Goal: Task Accomplishment & Management: Manage account settings

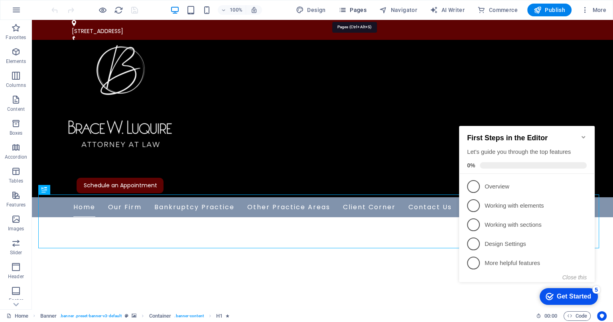
click at [355, 11] on span "Pages" at bounding box center [353, 10] width 28 height 8
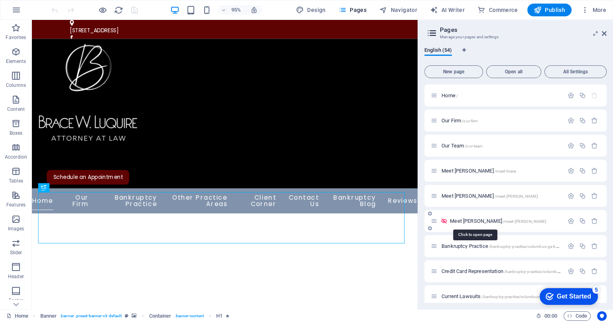
click at [503, 222] on span "/meet-[PERSON_NAME]" at bounding box center [525, 221] width 44 height 4
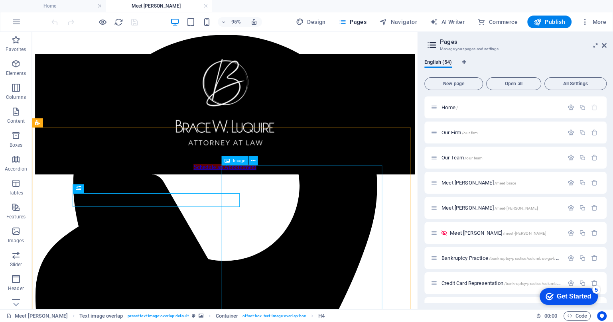
click at [238, 162] on span "Image" at bounding box center [239, 160] width 13 height 4
click at [237, 160] on span "Image" at bounding box center [239, 160] width 13 height 4
select select "px"
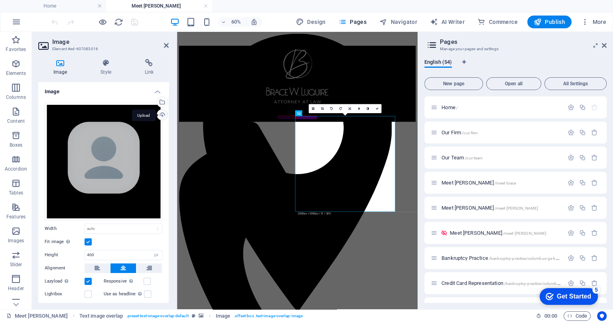
click at [158, 113] on div "Upload" at bounding box center [162, 116] width 12 height 12
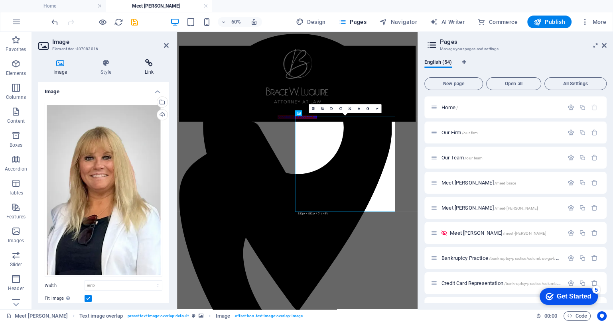
click at [152, 70] on h4 "Link" at bounding box center [149, 67] width 39 height 17
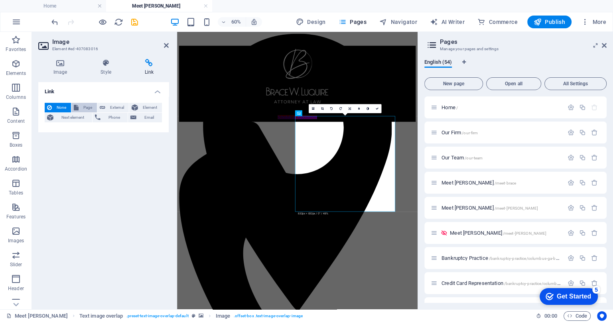
click at [89, 103] on span "Page" at bounding box center [88, 108] width 14 height 10
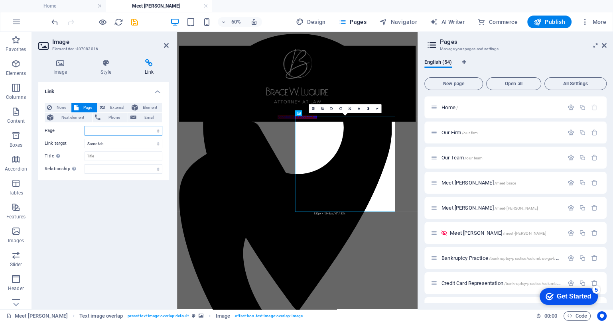
click at [158, 133] on select "Home Our Firm Our Team Meet Brace Meet Zelma Meet Susan Bankruptcy Practice Cre…" at bounding box center [124, 131] width 78 height 10
select select "5"
click at [85, 126] on select "Home Our Firm Our Team Meet Brace Meet Zelma Meet Susan Bankruptcy Practice Cre…" at bounding box center [124, 131] width 78 height 10
click at [165, 44] on icon at bounding box center [166, 45] width 5 height 6
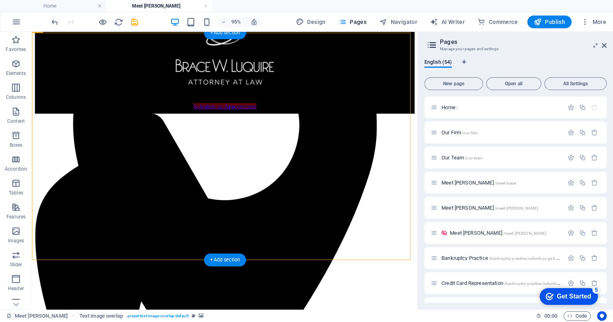
scroll to position [49, 0]
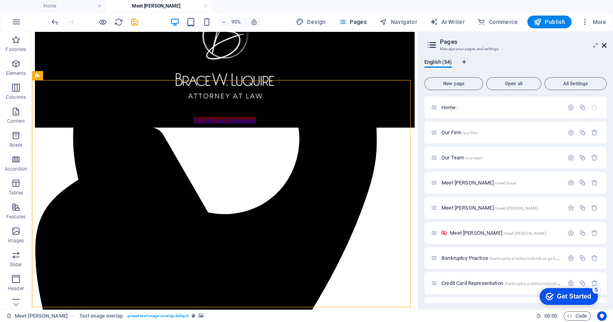
click at [603, 46] on icon at bounding box center [604, 45] width 5 height 6
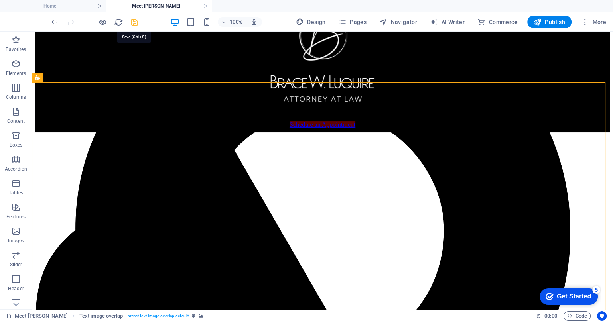
click at [136, 23] on icon "save" at bounding box center [134, 22] width 9 height 9
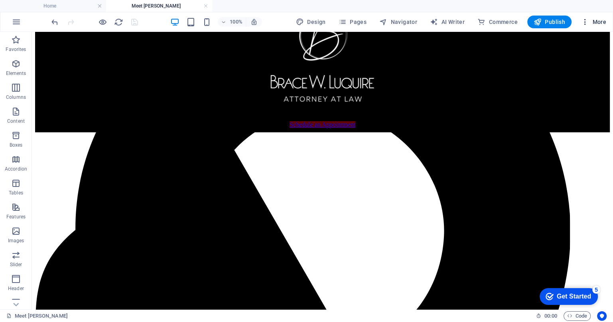
click at [599, 21] on span "More" at bounding box center [593, 22] width 25 height 8
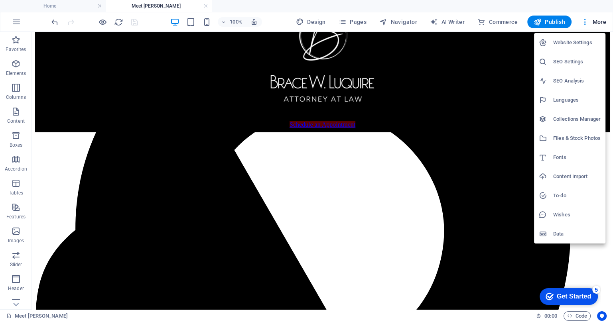
click at [353, 22] on div at bounding box center [306, 161] width 613 height 322
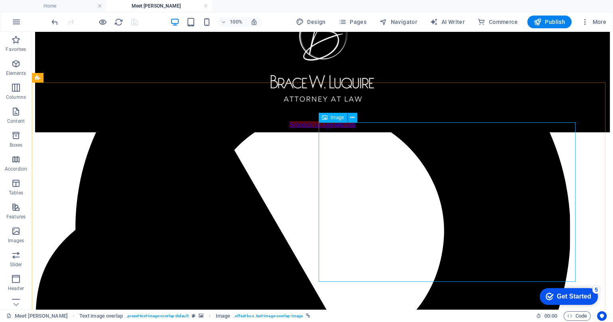
click at [333, 119] on span "Image" at bounding box center [337, 117] width 13 height 5
select select "5"
select select
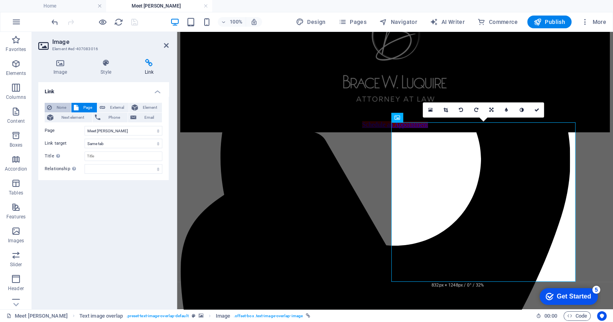
click at [56, 108] on span "None" at bounding box center [61, 108] width 14 height 10
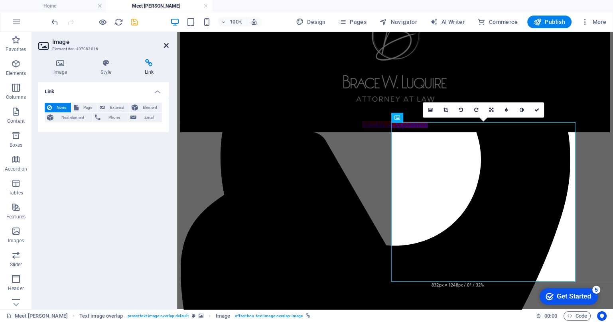
click at [164, 45] on icon at bounding box center [166, 45] width 5 height 6
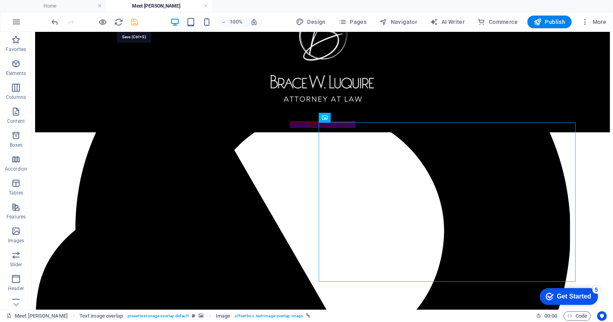
click at [133, 20] on icon "save" at bounding box center [134, 22] width 9 height 9
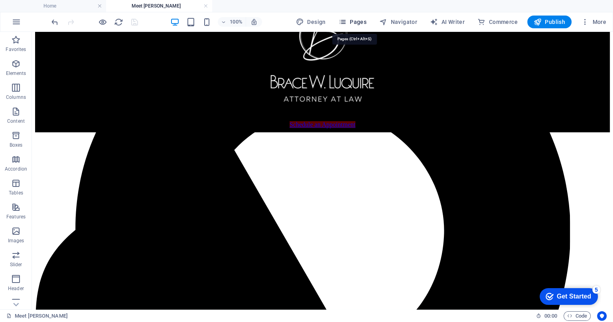
click at [353, 22] on span "Pages" at bounding box center [353, 22] width 28 height 8
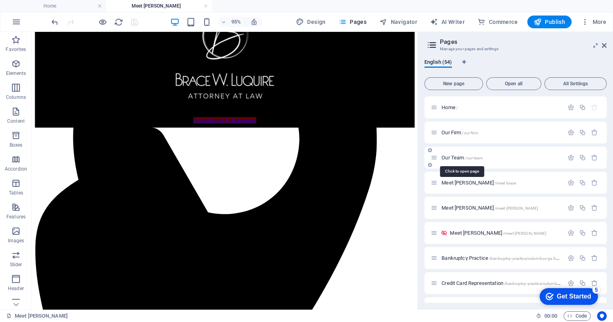
click at [466, 158] on span "/our-team" at bounding box center [474, 158] width 18 height 4
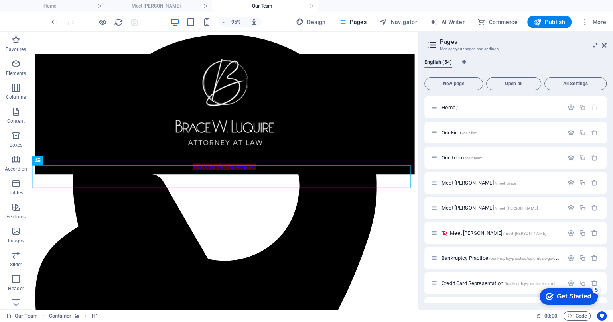
scroll to position [0, 0]
click at [569, 235] on icon "button" at bounding box center [571, 233] width 7 height 7
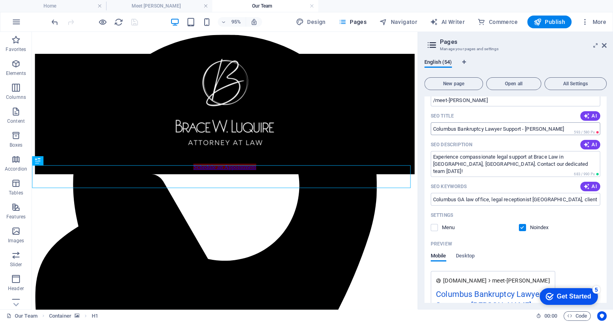
scroll to position [200, 0]
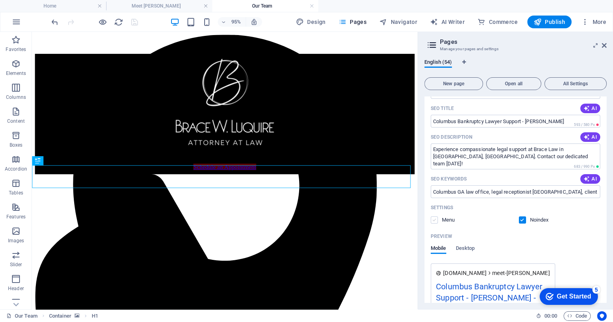
click at [432, 218] on label at bounding box center [434, 220] width 7 height 7
click at [0, 0] on input "checkbox" at bounding box center [0, 0] width 0 height 0
click at [521, 221] on label at bounding box center [522, 220] width 7 height 7
click at [0, 0] on input "checkbox" at bounding box center [0, 0] width 0 height 0
click at [606, 47] on icon at bounding box center [604, 45] width 5 height 6
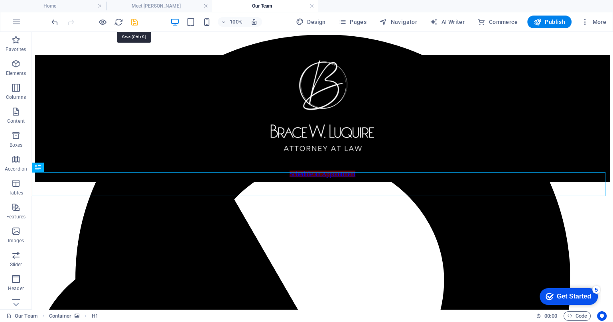
click at [134, 22] on icon "save" at bounding box center [134, 22] width 9 height 9
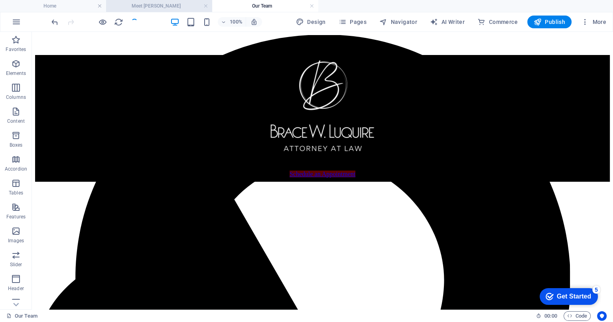
click at [161, 6] on h4 "Meet [PERSON_NAME]" at bounding box center [159, 6] width 106 height 9
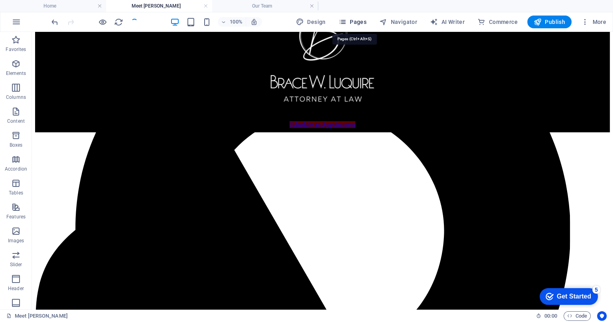
click at [351, 18] on span "Pages" at bounding box center [353, 22] width 28 height 8
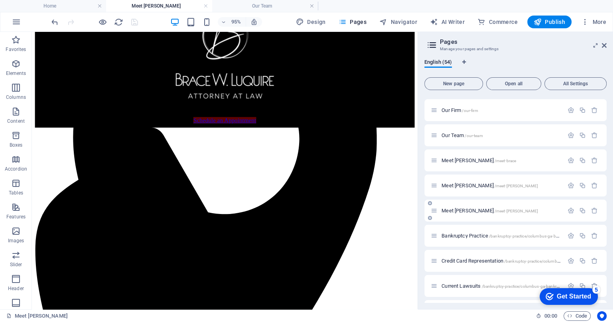
scroll to position [0, 0]
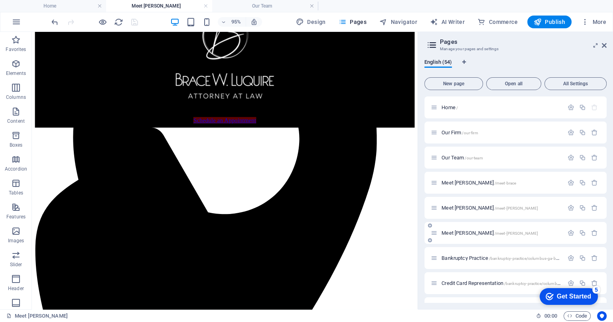
click at [568, 229] on div at bounding box center [582, 233] width 35 height 9
click at [569, 232] on icon "button" at bounding box center [571, 233] width 7 height 7
drag, startPoint x: 605, startPoint y: 47, endPoint x: 339, endPoint y: 20, distance: 267.2
click at [605, 47] on icon at bounding box center [604, 45] width 5 height 6
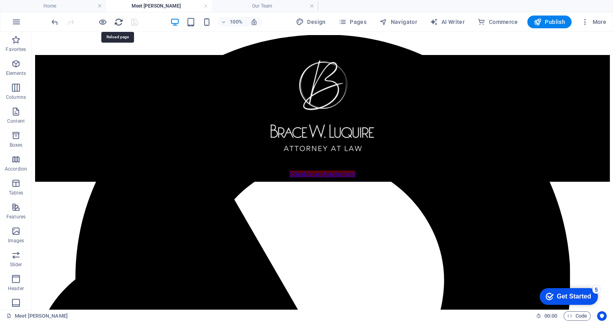
click at [115, 23] on icon "reload" at bounding box center [118, 22] width 9 height 9
click at [244, 7] on h4 "Our Team" at bounding box center [265, 6] width 106 height 9
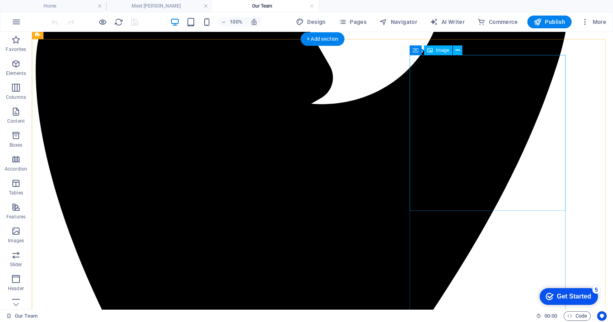
scroll to position [249, 0]
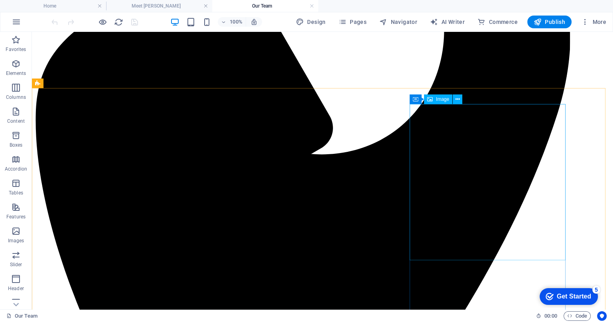
click at [441, 101] on span "Image" at bounding box center [442, 99] width 13 height 5
select select "%"
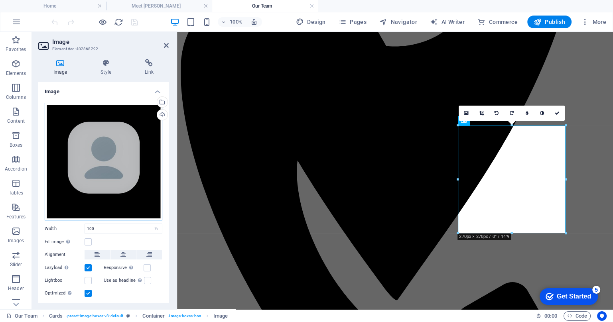
click at [107, 126] on div "Drag files here, click to choose files or select files from Files or our free s…" at bounding box center [104, 162] width 118 height 118
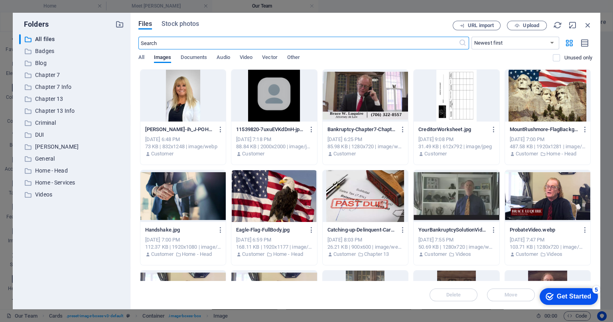
click at [188, 100] on div at bounding box center [182, 96] width 85 height 52
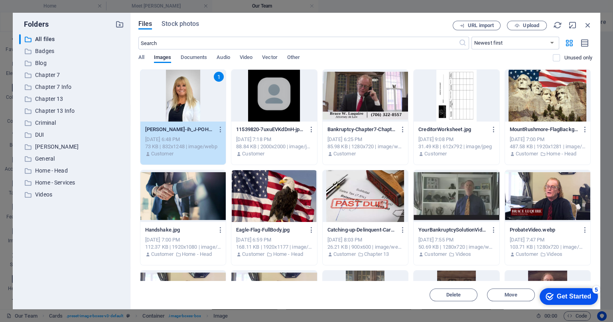
click at [183, 87] on div "1" at bounding box center [182, 96] width 85 height 52
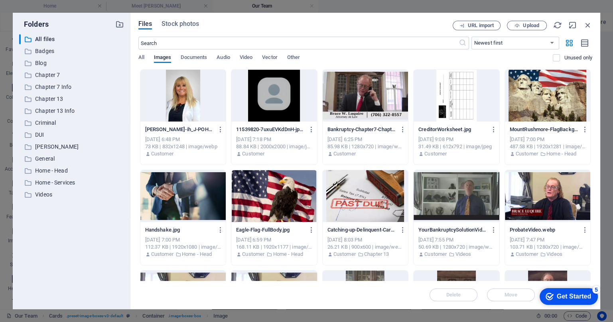
click at [183, 87] on div at bounding box center [182, 96] width 85 height 52
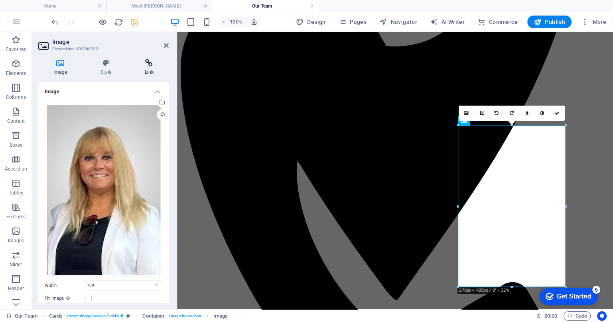
click at [152, 68] on h4 "Link" at bounding box center [149, 67] width 39 height 17
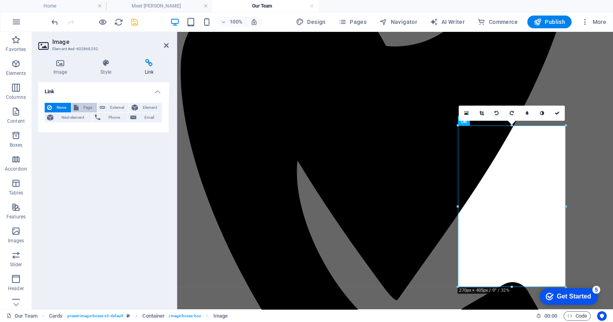
click at [81, 109] on span "Page" at bounding box center [88, 108] width 14 height 10
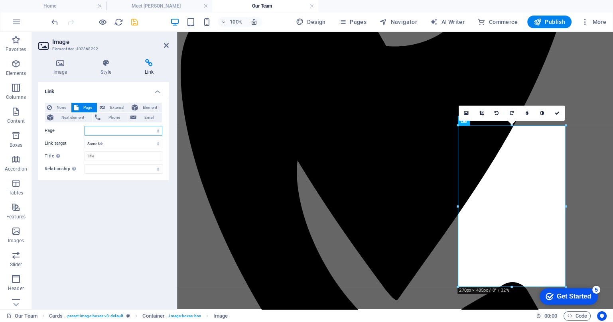
click at [158, 130] on select "Home Our Firm Our Team Meet Brace Meet Zelma Meet Susan Bankruptcy Practice Cre…" at bounding box center [124, 131] width 78 height 10
select select "5"
click at [85, 126] on select "Home Our Firm Our Team Meet Brace Meet Zelma Meet Susan Bankruptcy Practice Cre…" at bounding box center [124, 131] width 78 height 10
click at [166, 44] on icon at bounding box center [166, 45] width 5 height 6
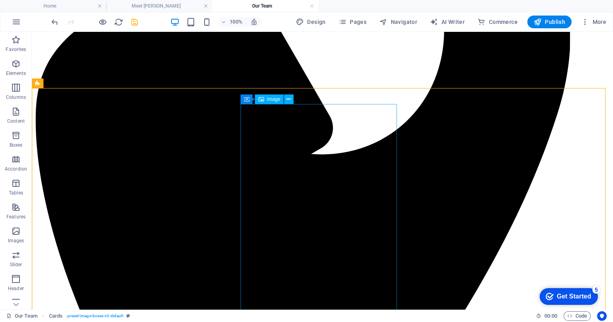
click at [268, 100] on span "Image" at bounding box center [273, 99] width 13 height 5
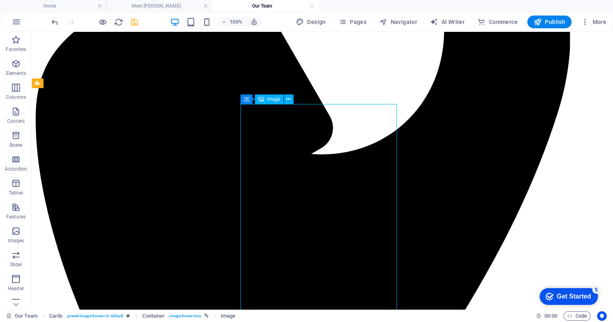
click at [268, 100] on span "Image" at bounding box center [273, 99] width 13 height 5
select select "%"
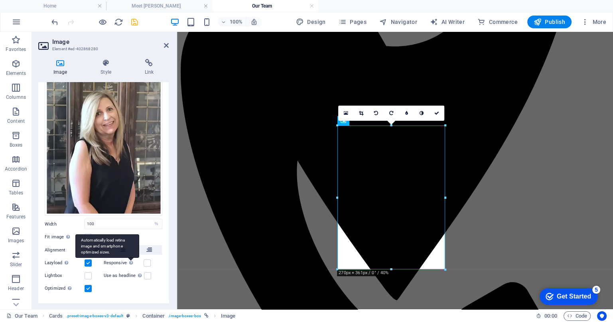
scroll to position [56, 0]
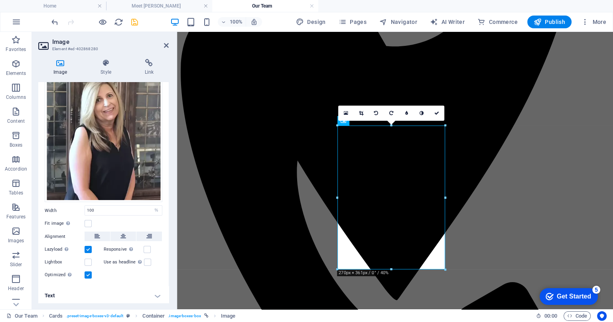
click at [156, 296] on h4 "Text" at bounding box center [103, 296] width 130 height 19
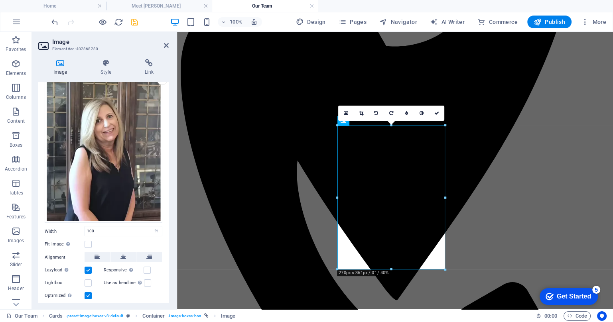
scroll to position [49, 0]
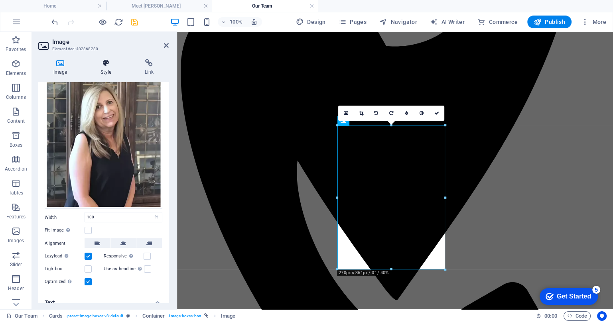
drag, startPoint x: 113, startPoint y: 132, endPoint x: 125, endPoint y: 73, distance: 60.3
click at [125, 73] on h4 "Style" at bounding box center [107, 67] width 44 height 17
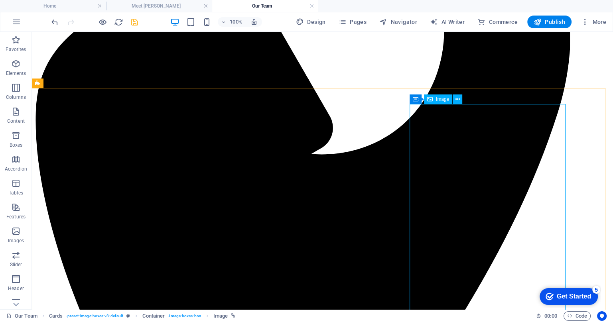
click at [439, 100] on span "Image" at bounding box center [442, 99] width 13 height 5
select select "5"
select select
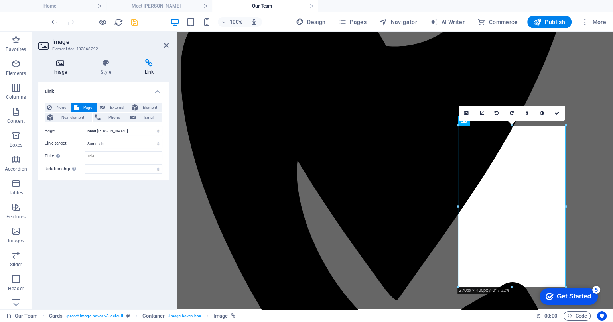
click at [60, 67] on icon at bounding box center [60, 63] width 44 height 8
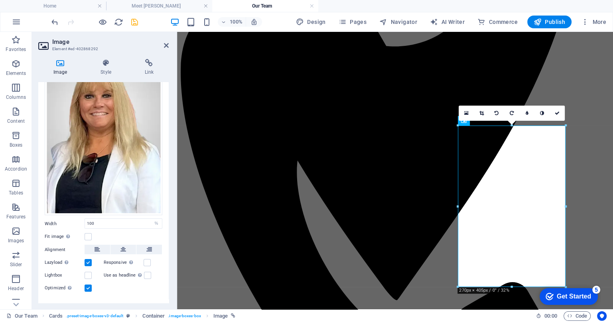
scroll to position [75, 0]
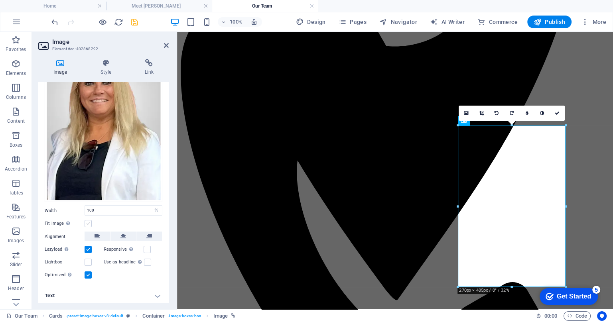
click at [89, 221] on label at bounding box center [88, 223] width 7 height 7
click at [0, 0] on input "Fit image Automatically fit image to a fixed width and height" at bounding box center [0, 0] width 0 height 0
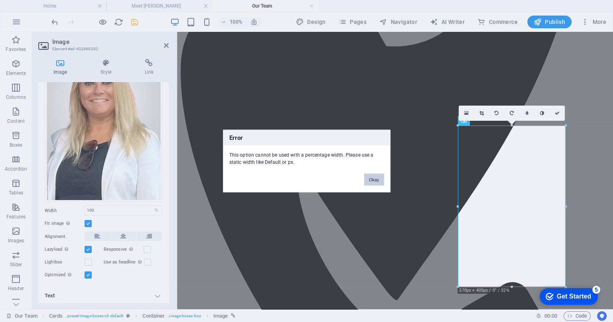
click at [375, 178] on button "Okay" at bounding box center [374, 180] width 20 height 12
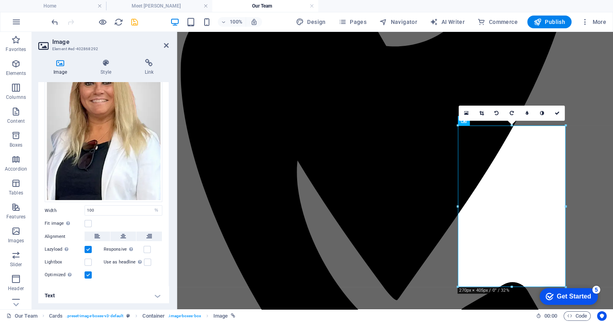
click at [157, 292] on h4 "Text" at bounding box center [103, 296] width 130 height 19
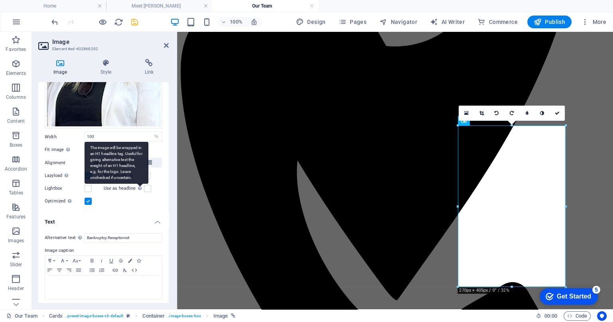
scroll to position [150, 0]
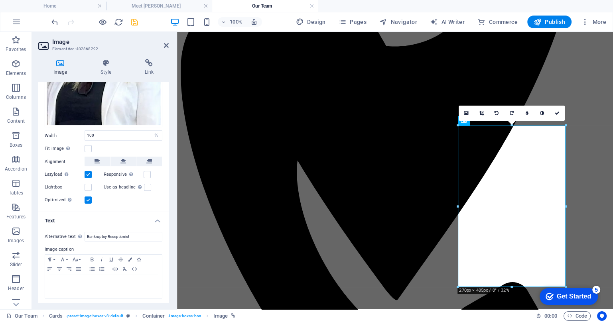
click at [157, 219] on h4 "Text" at bounding box center [103, 219] width 130 height 14
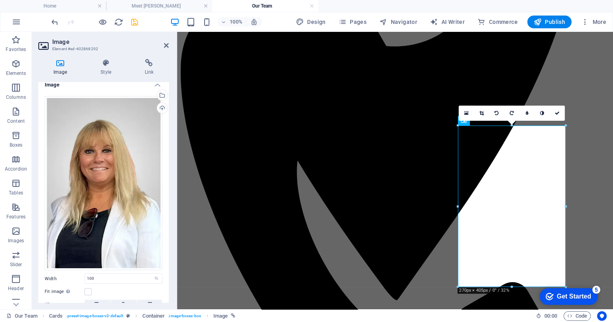
scroll to position [0, 0]
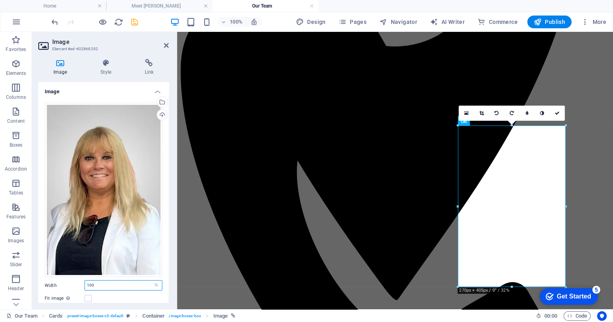
click at [110, 282] on input "100" at bounding box center [123, 286] width 77 height 10
click at [167, 43] on icon at bounding box center [166, 45] width 5 height 6
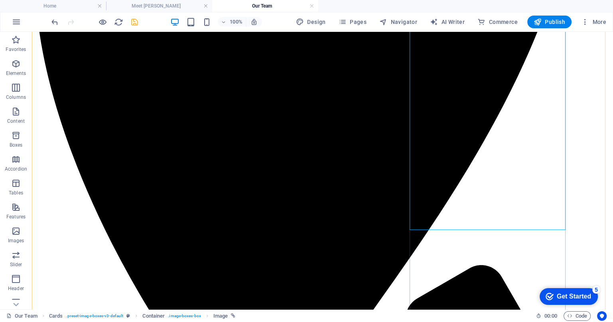
scroll to position [399, 0]
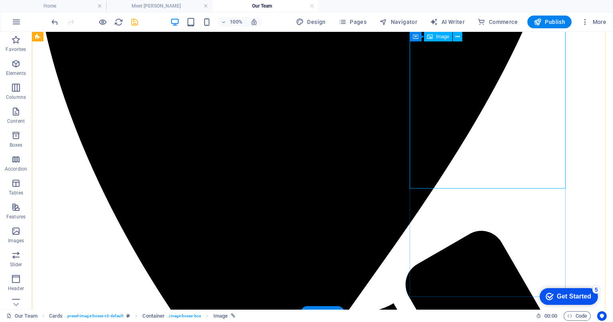
select select "%"
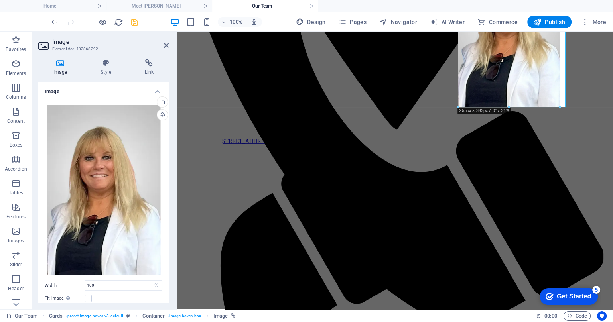
drag, startPoint x: 566, startPoint y: 115, endPoint x: 558, endPoint y: 77, distance: 39.6
type input "255"
select select "px"
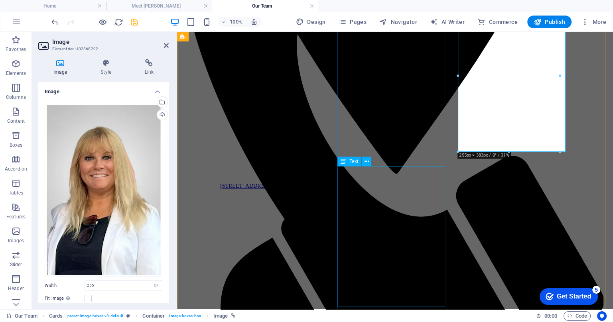
scroll to position [321, 0]
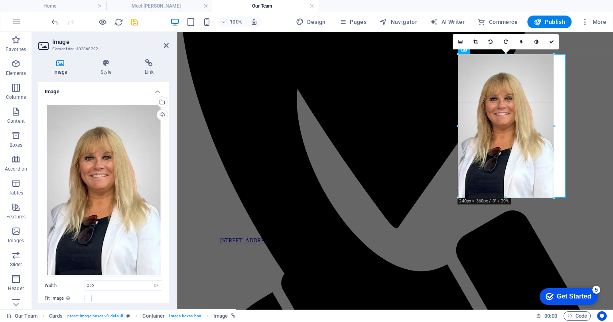
drag, startPoint x: 560, startPoint y: 207, endPoint x: 548, endPoint y: 197, distance: 15.8
type input "240"
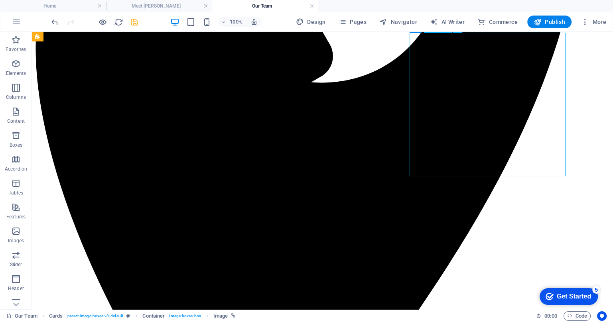
select select "px"
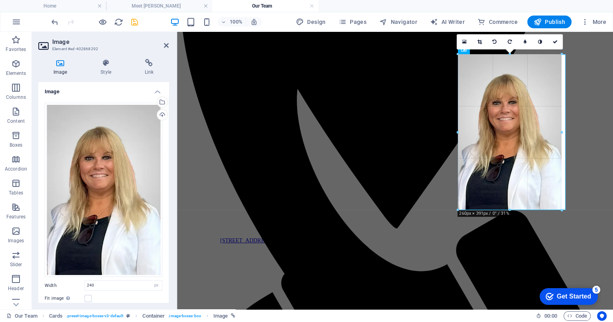
drag, startPoint x: 554, startPoint y: 197, endPoint x: 563, endPoint y: 204, distance: 11.3
type input "260"
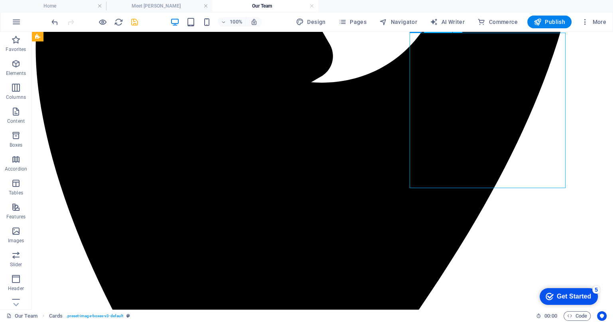
select select "px"
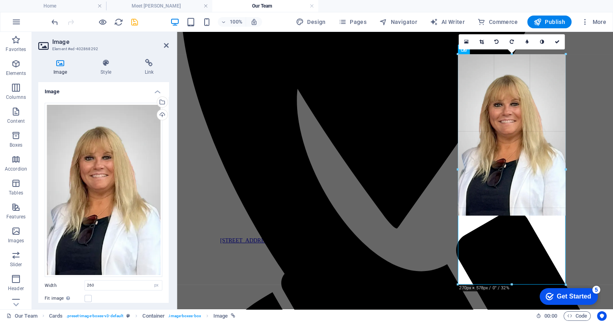
drag, startPoint x: 561, startPoint y: 208, endPoint x: 570, endPoint y: 221, distance: 15.9
type input "270"
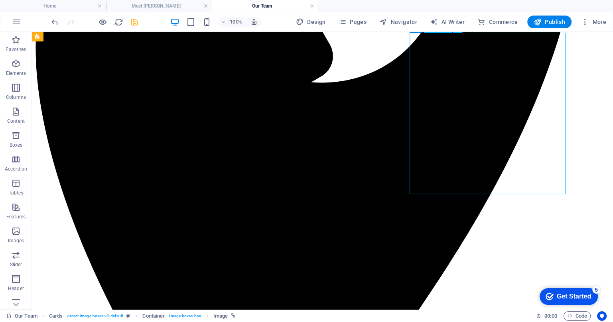
select select "px"
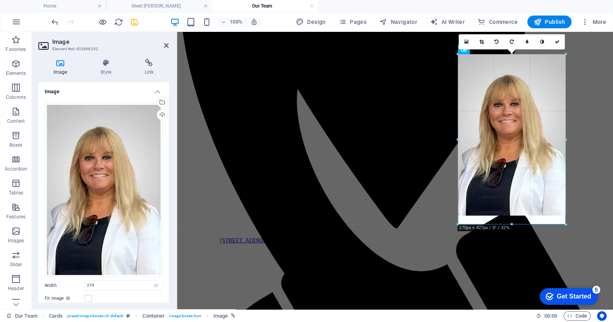
drag, startPoint x: 565, startPoint y: 217, endPoint x: 565, endPoint y: 225, distance: 8.8
click at [565, 225] on div at bounding box center [566, 225] width 5 height 5
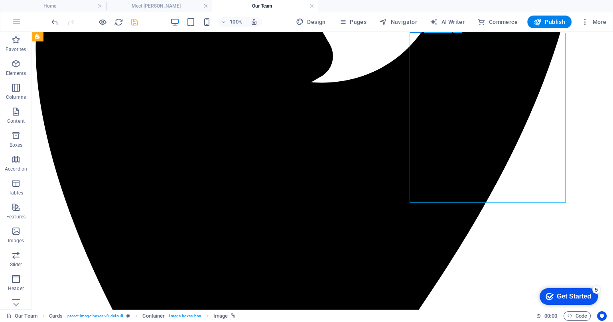
select select "px"
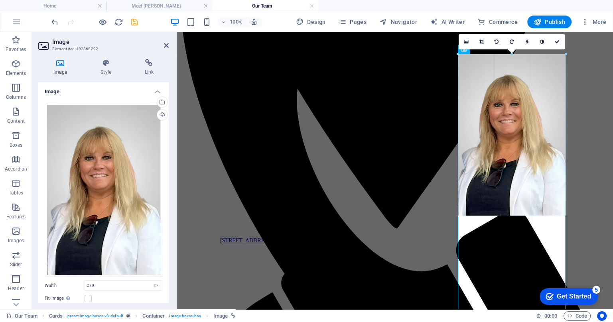
drag, startPoint x: 567, startPoint y: 138, endPoint x: 583, endPoint y: 138, distance: 16.8
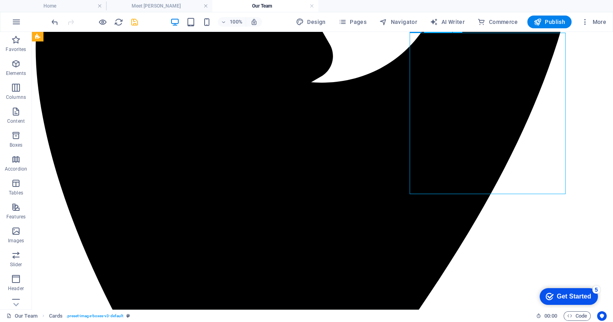
select select "px"
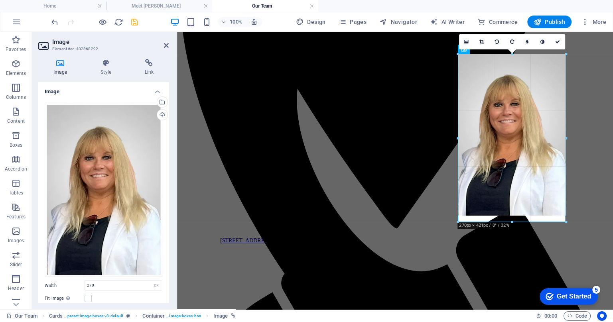
drag, startPoint x: 512, startPoint y: 215, endPoint x: 335, endPoint y: 190, distance: 179.0
click at [511, 221] on div at bounding box center [512, 222] width 108 height 3
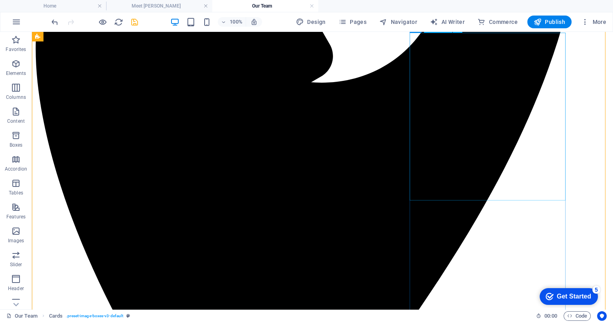
select select "px"
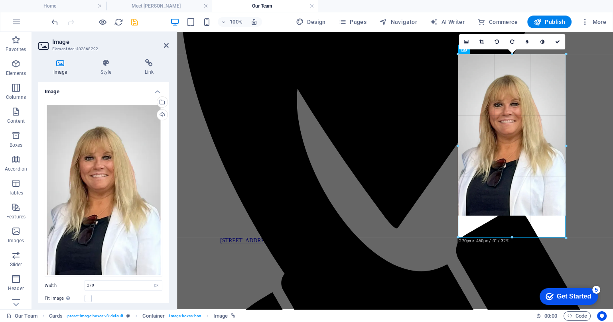
drag, startPoint x: 510, startPoint y: 223, endPoint x: 509, endPoint y: 238, distance: 15.6
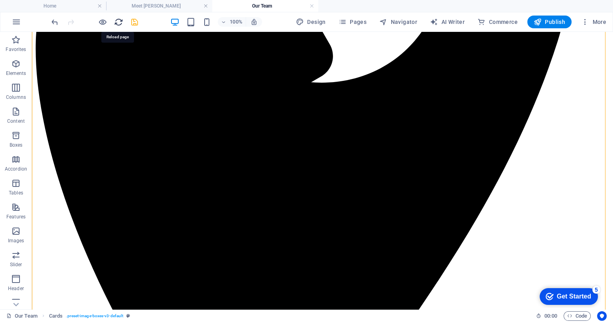
click at [121, 24] on icon "reload" at bounding box center [118, 22] width 9 height 9
click at [53, 20] on icon "undo" at bounding box center [54, 22] width 9 height 9
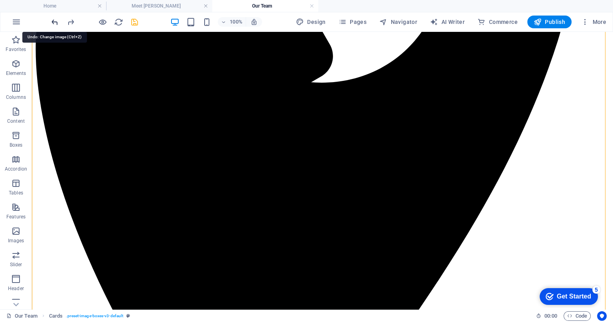
click at [53, 20] on icon "undo" at bounding box center [54, 22] width 9 height 9
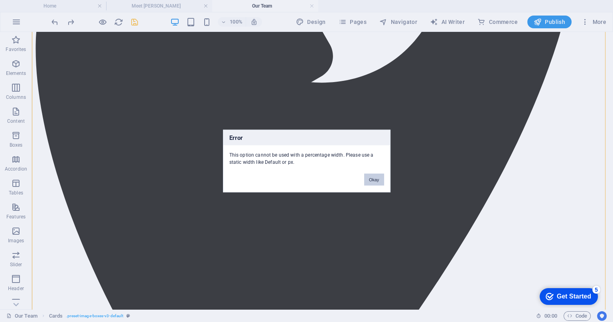
click at [373, 180] on button "Okay" at bounding box center [374, 180] width 20 height 12
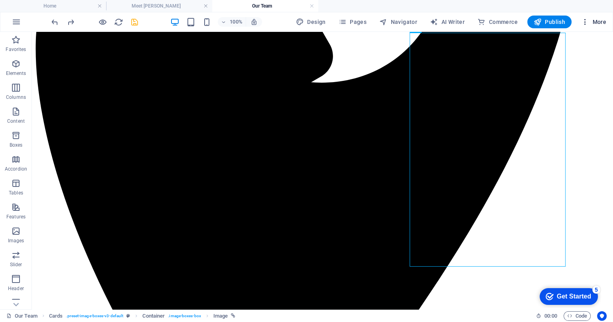
click at [597, 22] on span "More" at bounding box center [593, 22] width 25 height 8
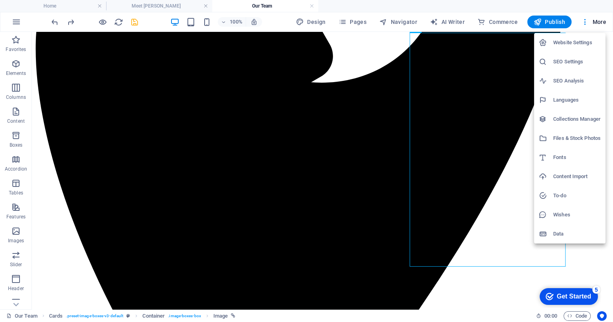
click at [569, 134] on h6 "Files & Stock Photos" at bounding box center [576, 139] width 47 height 10
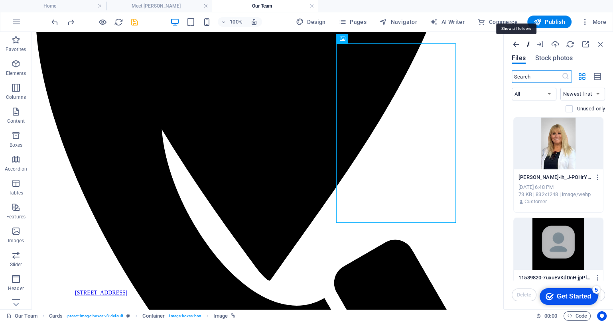
click at [516, 45] on icon "button" at bounding box center [516, 44] width 9 height 9
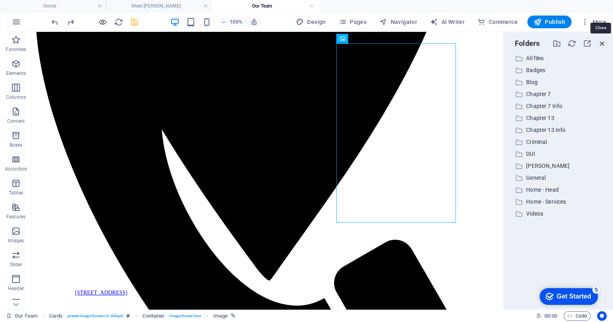
click at [601, 43] on icon "button" at bounding box center [602, 43] width 9 height 9
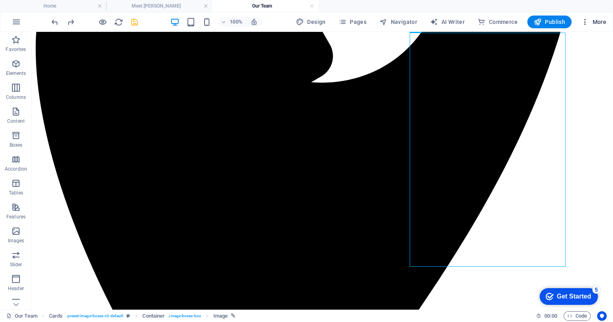
click at [597, 22] on span "More" at bounding box center [593, 22] width 25 height 8
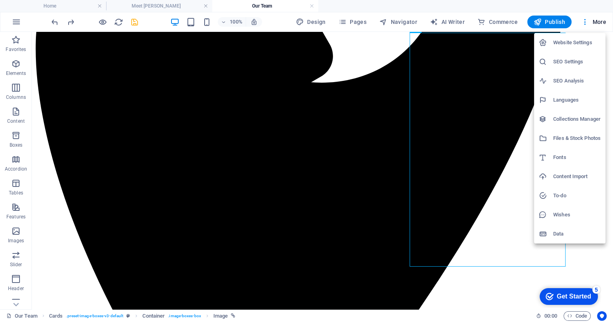
click at [575, 136] on h6 "Files & Stock Photos" at bounding box center [576, 139] width 47 height 10
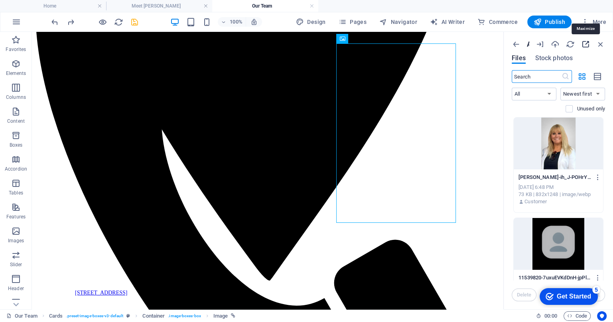
click at [585, 45] on icon "button" at bounding box center [585, 44] width 9 height 9
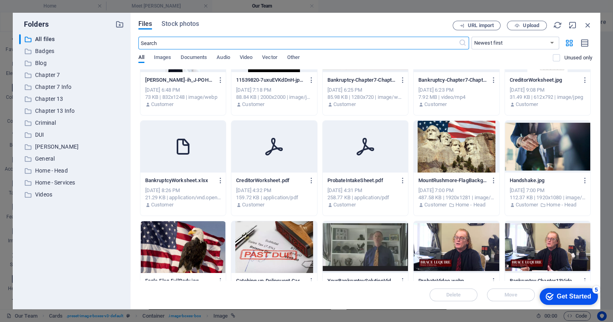
scroll to position [0, 0]
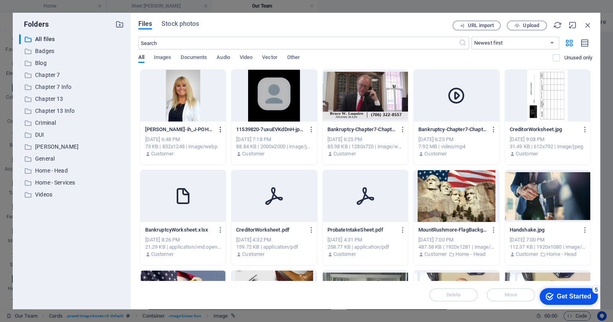
click at [219, 127] on icon "button" at bounding box center [221, 129] width 8 height 7
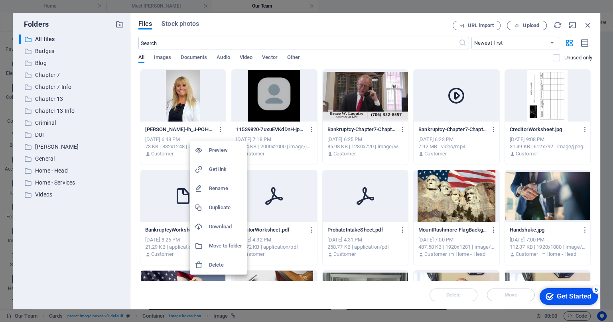
click at [165, 147] on div at bounding box center [306, 161] width 613 height 322
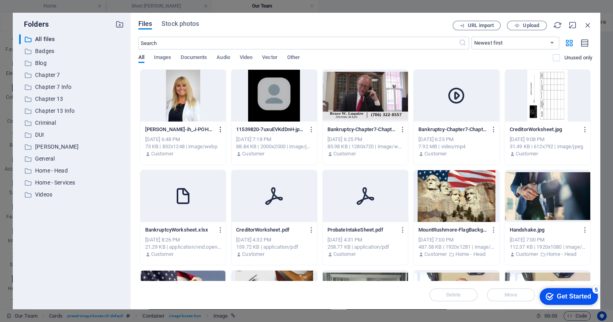
click at [219, 131] on icon "button" at bounding box center [221, 129] width 8 height 7
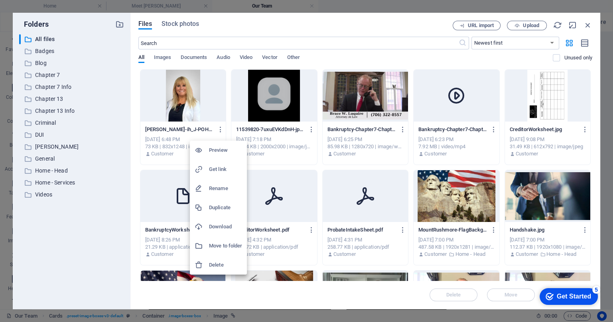
click at [213, 265] on h6 "Delete" at bounding box center [225, 266] width 33 height 10
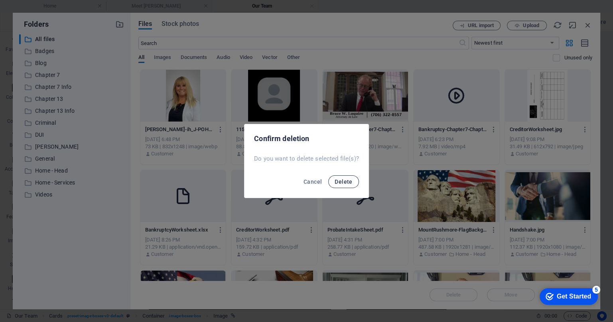
click at [338, 181] on span "Delete" at bounding box center [344, 182] width 18 height 6
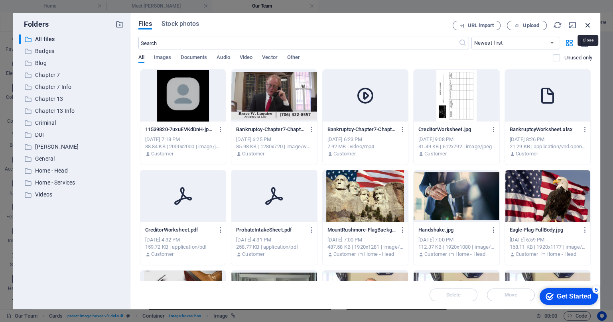
click at [588, 24] on icon "button" at bounding box center [588, 25] width 9 height 9
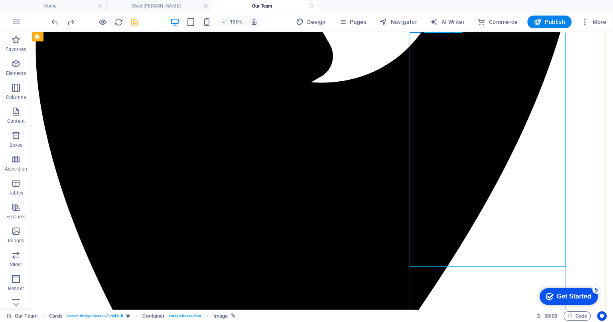
select select "%"
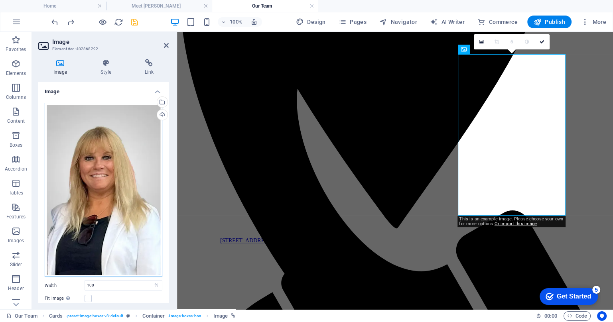
click at [132, 145] on div "Drag files here, click to choose files or select files from Files or our free s…" at bounding box center [104, 190] width 118 height 175
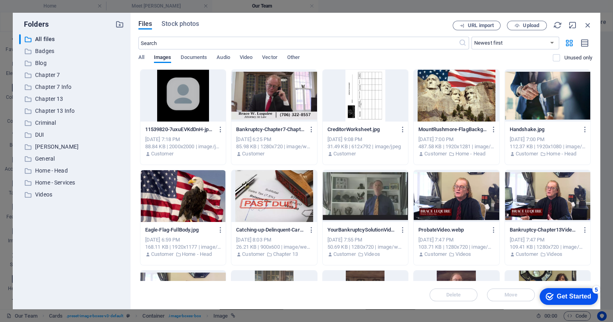
scroll to position [340, 0]
click at [590, 25] on icon "button" at bounding box center [588, 25] width 9 height 9
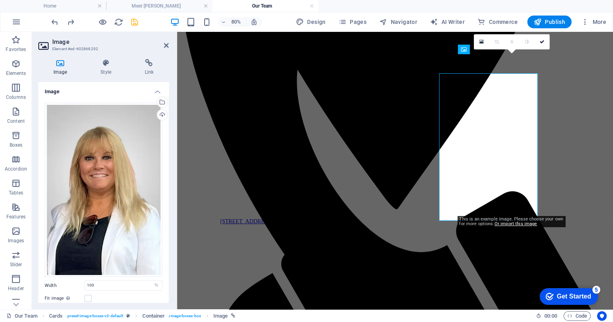
scroll to position [321, 0]
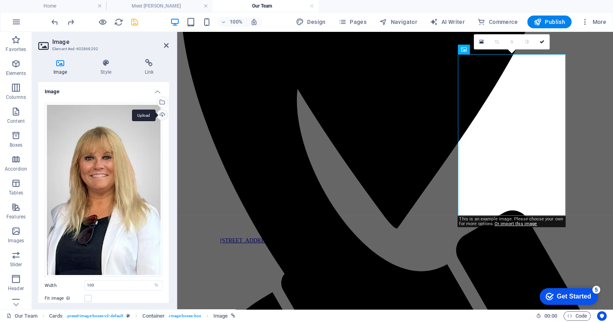
click at [161, 117] on div "Upload" at bounding box center [162, 116] width 12 height 12
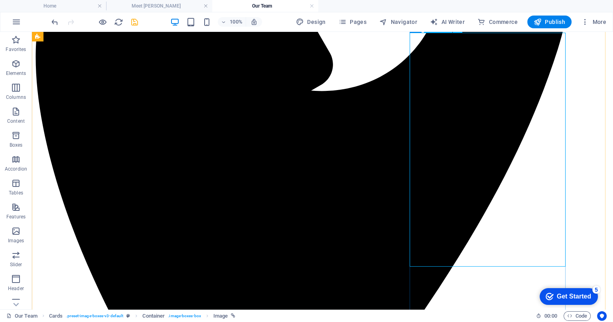
scroll to position [221, 0]
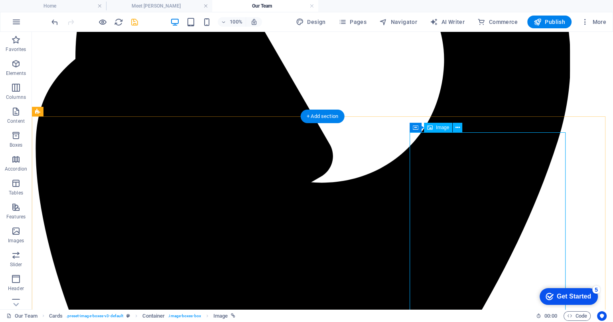
click at [434, 130] on div "Image" at bounding box center [438, 128] width 28 height 10
select select "%"
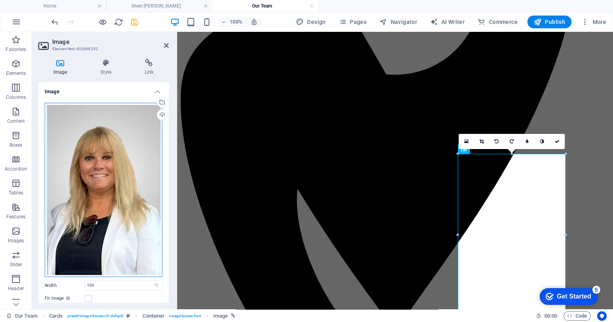
drag, startPoint x: 117, startPoint y: 184, endPoint x: 88, endPoint y: 139, distance: 53.1
click at [88, 139] on div "Drag files here, click to choose files or select files from Files or our free s…" at bounding box center [104, 190] width 118 height 175
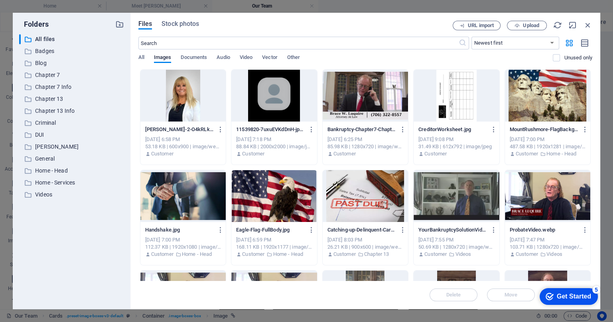
click at [178, 107] on div at bounding box center [182, 96] width 85 height 52
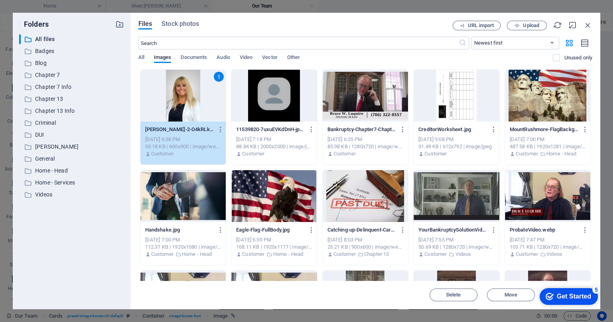
click at [184, 103] on div "1" at bounding box center [182, 96] width 85 height 52
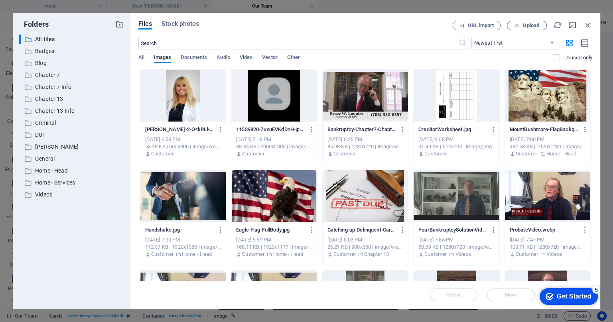
click at [184, 103] on div at bounding box center [182, 96] width 85 height 52
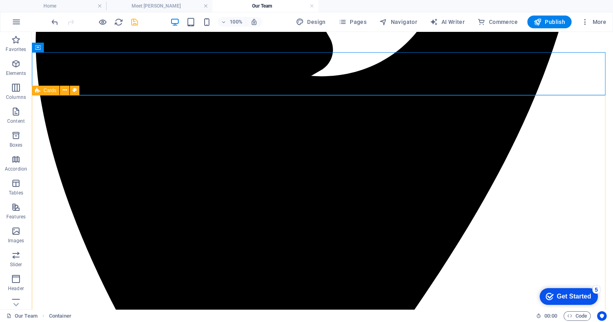
scroll to position [370, 0]
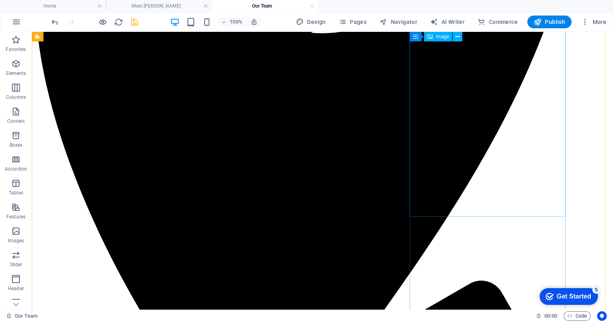
select select "%"
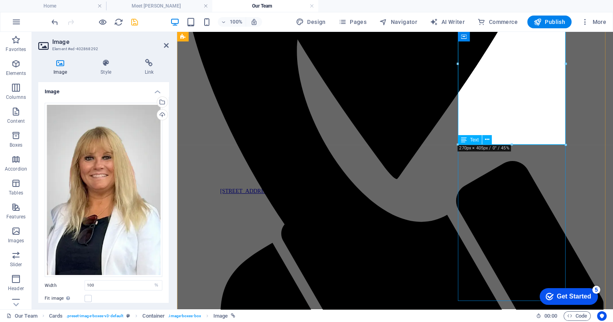
scroll to position [392, 0]
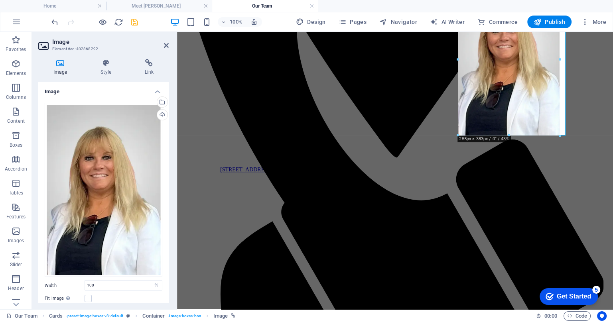
drag, startPoint x: 511, startPoint y: 145, endPoint x: 341, endPoint y: 111, distance: 173.3
type input "255"
select select "px"
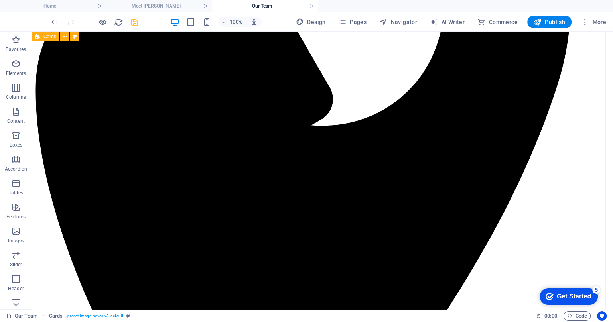
scroll to position [221, 0]
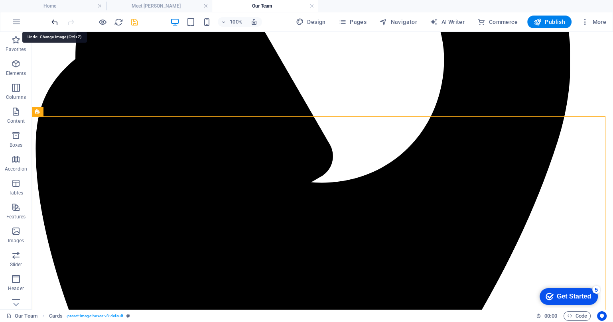
click at [55, 20] on icon "undo" at bounding box center [54, 22] width 9 height 9
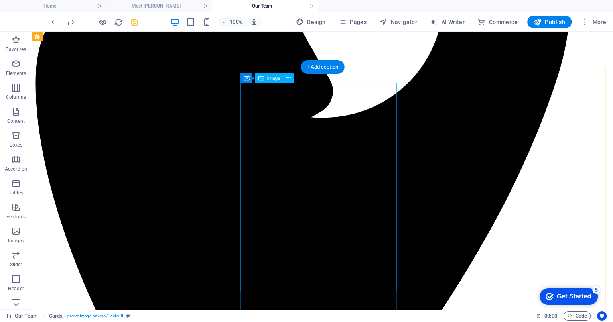
scroll to position [271, 0]
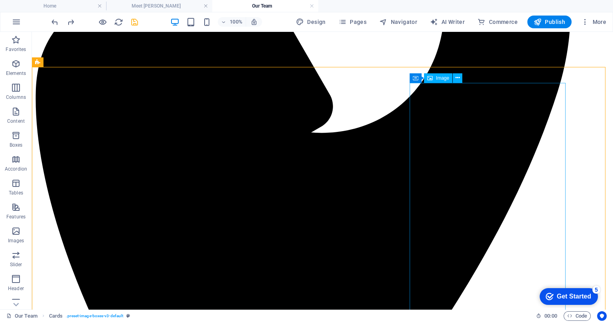
click at [443, 80] on span "Image" at bounding box center [442, 78] width 13 height 5
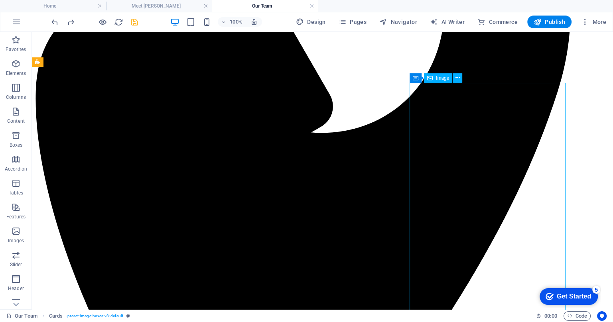
click at [443, 80] on span "Image" at bounding box center [442, 78] width 13 height 5
select select "%"
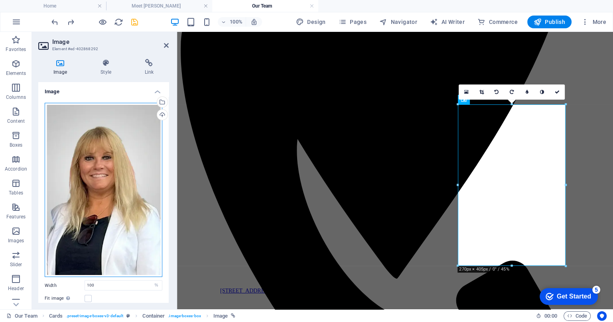
click at [136, 118] on div "Drag files here, click to choose files or select files from Files or our free s…" at bounding box center [104, 190] width 118 height 175
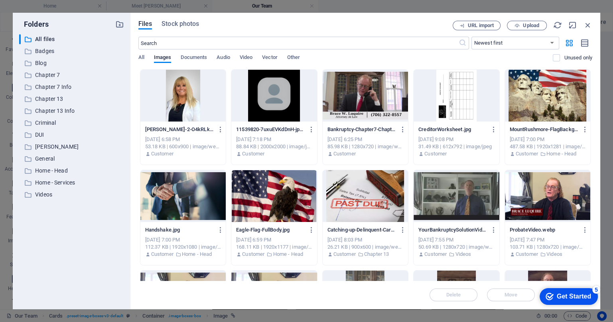
scroll to position [290, 0]
click at [278, 99] on div at bounding box center [273, 96] width 85 height 52
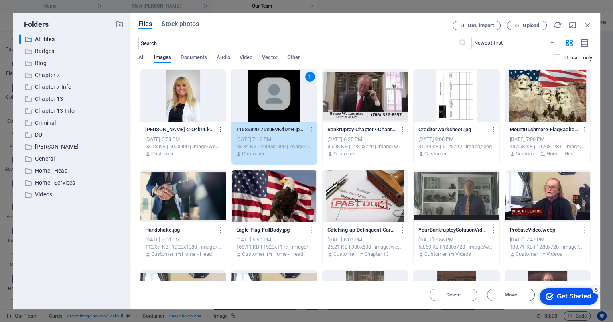
click at [218, 130] on icon "button" at bounding box center [221, 129] width 8 height 7
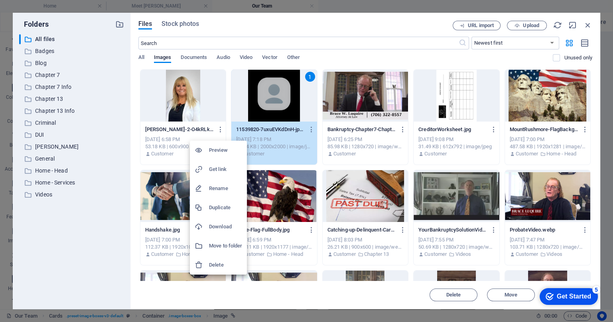
click at [217, 265] on h6 "Delete" at bounding box center [225, 266] width 33 height 10
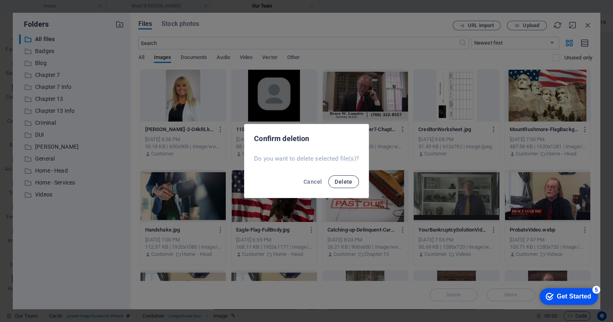
click at [340, 180] on span "Delete" at bounding box center [344, 182] width 18 height 6
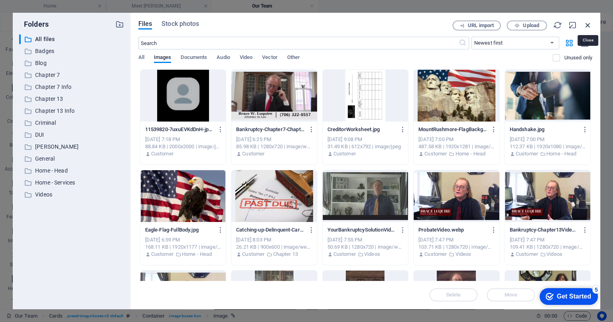
click at [586, 26] on icon "button" at bounding box center [588, 25] width 9 height 9
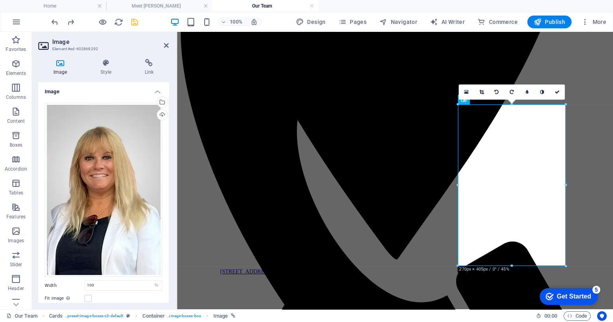
scroll to position [271, 0]
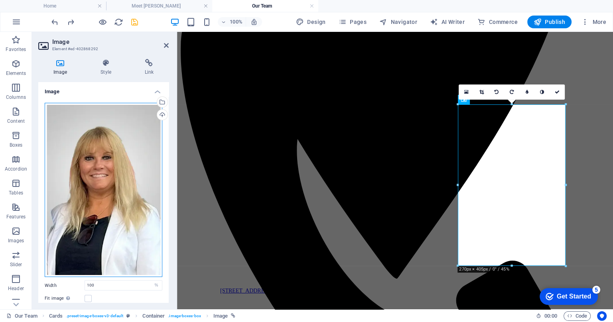
click at [128, 130] on div "Drag files here, click to choose files or select files from Files or our free s…" at bounding box center [104, 190] width 118 height 175
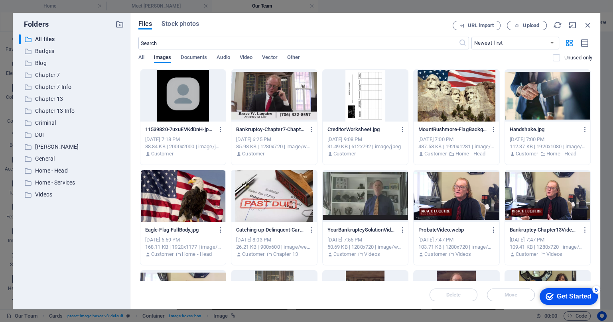
scroll to position [290, 0]
click at [178, 106] on div at bounding box center [182, 96] width 85 height 52
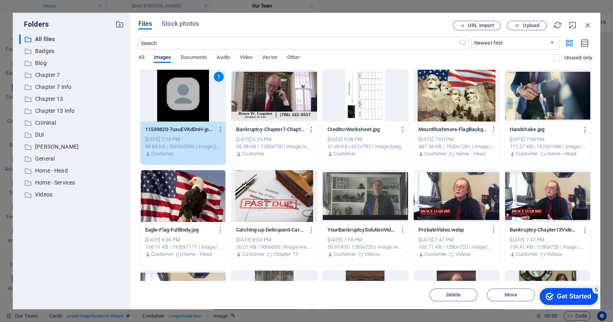
click at [181, 114] on div "1" at bounding box center [182, 96] width 85 height 52
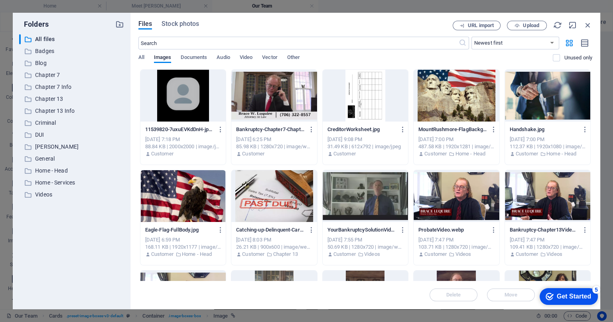
click at [181, 114] on div at bounding box center [182, 96] width 85 height 52
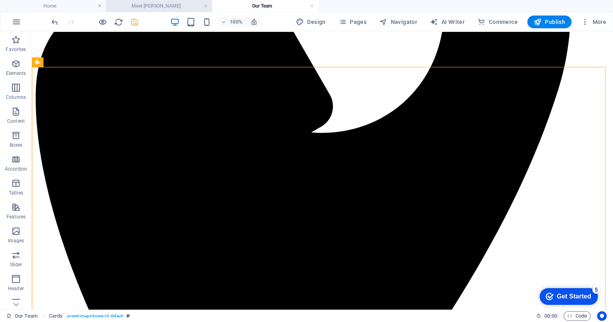
click at [163, 9] on h4 "Meet [PERSON_NAME]" at bounding box center [159, 6] width 106 height 9
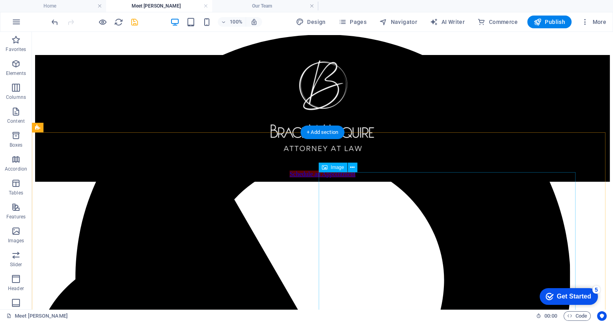
select select "px"
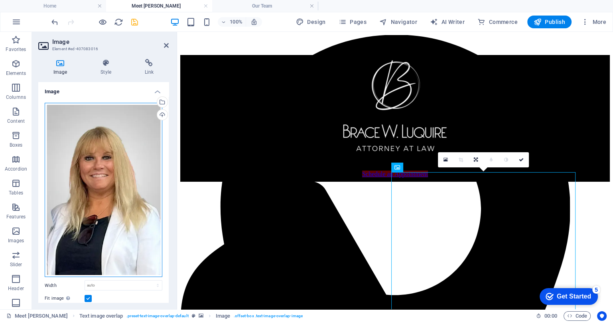
click at [129, 138] on div "Drag files here, click to choose files or select files from Files or our free s…" at bounding box center [104, 190] width 118 height 175
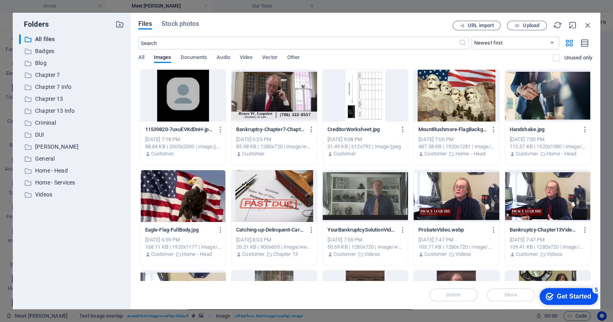
click at [197, 102] on div at bounding box center [182, 96] width 85 height 52
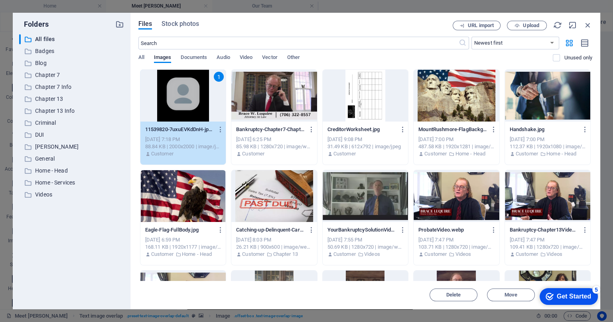
click at [185, 130] on p "11539820-7uxuEVKdDnH-jpPlo6b6ag.jpg" at bounding box center [179, 129] width 69 height 7
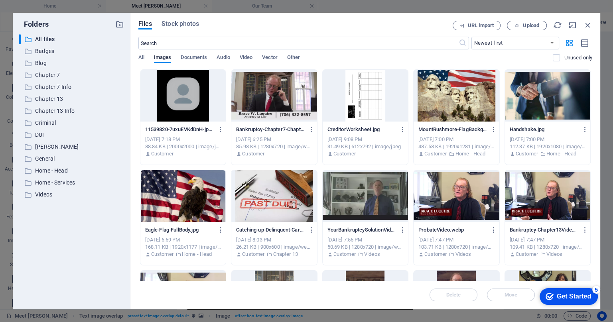
click at [185, 130] on p "11539820-7uxuEVKdDnH-jpPlo6b6ag.jpg" at bounding box center [179, 129] width 69 height 7
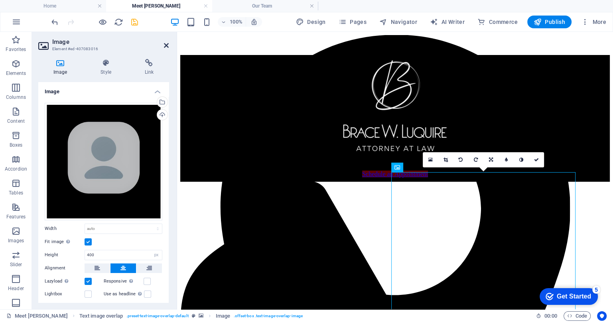
click at [164, 44] on icon at bounding box center [166, 45] width 5 height 6
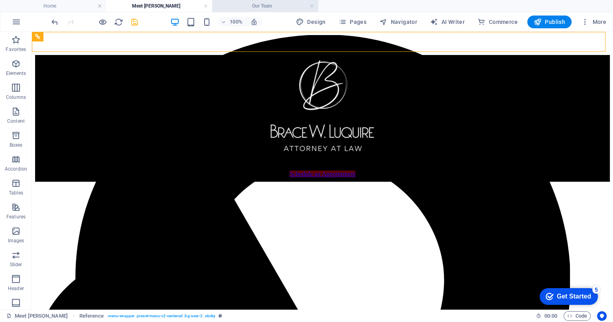
click at [266, 8] on h4 "Our Team" at bounding box center [265, 6] width 106 height 9
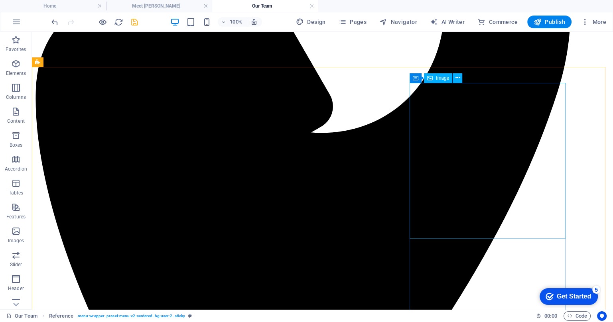
click at [439, 79] on span "Image" at bounding box center [442, 78] width 13 height 5
select select "%"
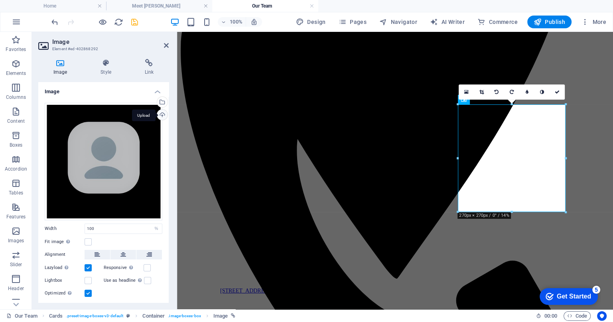
click at [158, 116] on div "Upload" at bounding box center [162, 116] width 12 height 12
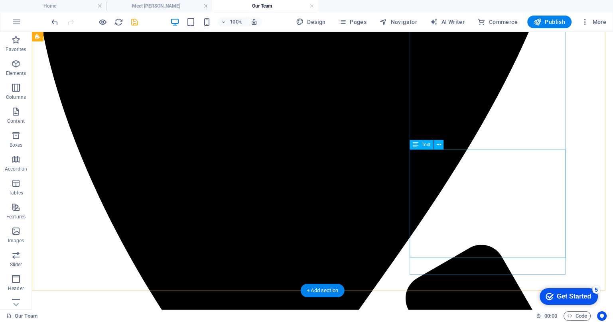
scroll to position [420, 0]
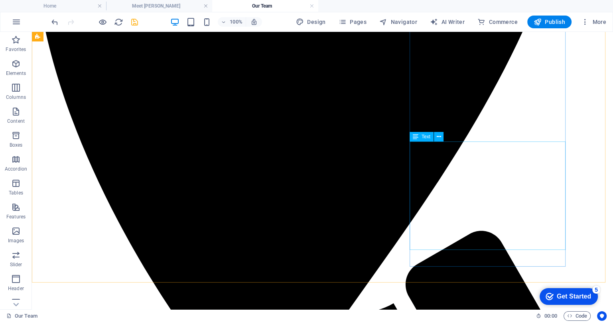
click at [425, 139] on span "Text" at bounding box center [426, 136] width 9 height 5
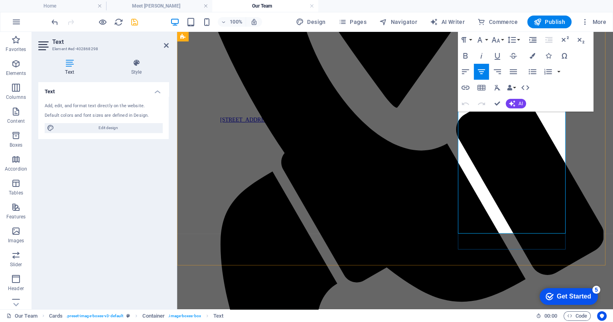
scroll to position [392, 0]
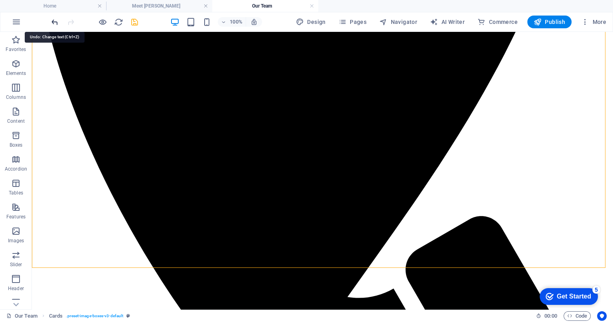
click at [54, 20] on icon "undo" at bounding box center [54, 22] width 9 height 9
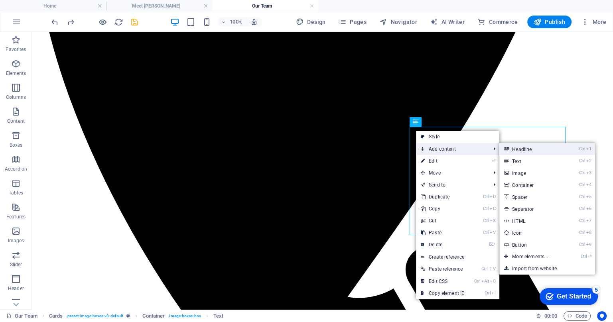
click at [533, 151] on link "Ctrl 1 Headline" at bounding box center [533, 149] width 66 height 12
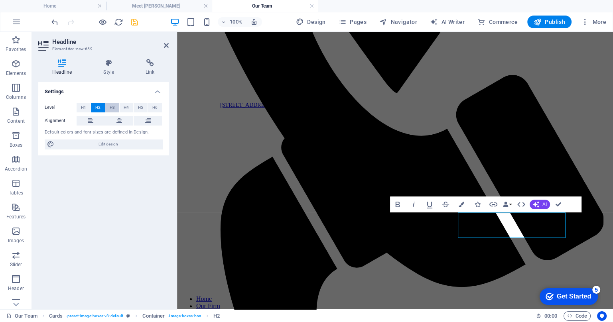
click at [113, 108] on span "H3" at bounding box center [112, 108] width 5 height 10
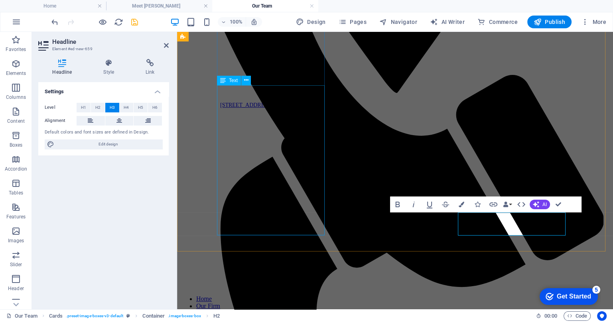
click at [105, 103] on button "H3" at bounding box center [112, 108] width 14 height 10
drag, startPoint x: 465, startPoint y: 219, endPoint x: 546, endPoint y: 224, distance: 80.4
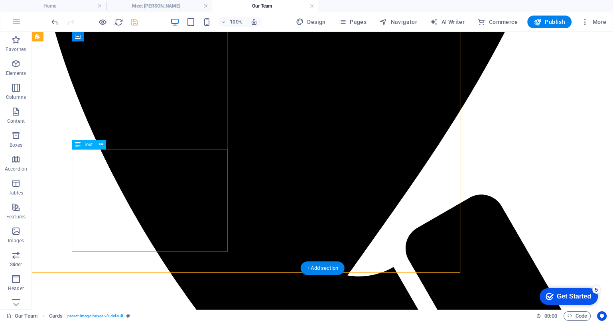
scroll to position [435, 0]
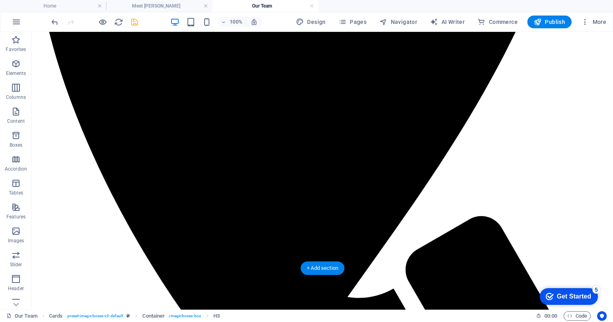
drag, startPoint x: 461, startPoint y: 236, endPoint x: 476, endPoint y: 149, distance: 88.3
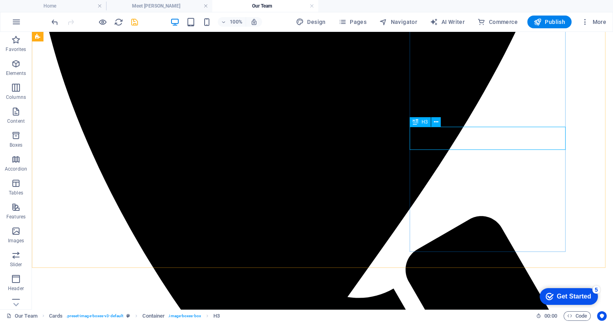
click at [420, 123] on div "H3" at bounding box center [420, 122] width 21 height 10
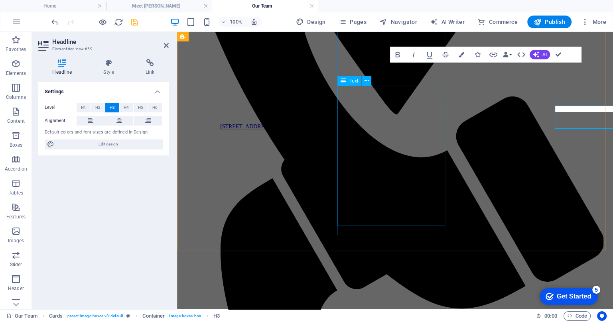
scroll to position [457, 0]
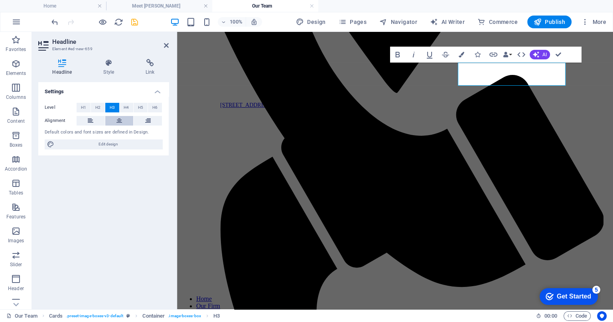
click at [118, 121] on icon at bounding box center [120, 121] width 6 height 10
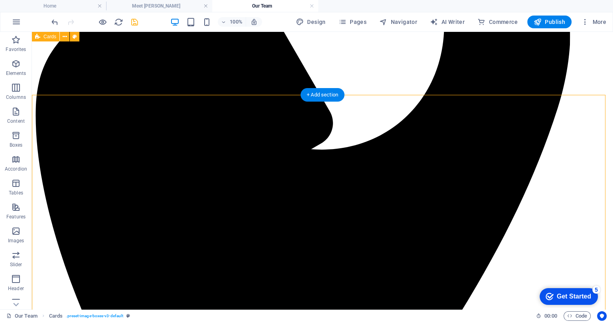
scroll to position [235, 0]
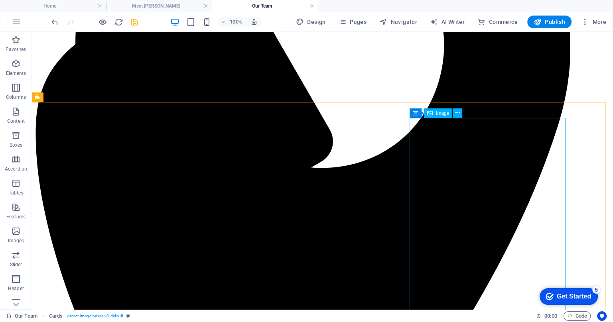
click at [438, 115] on span "Image" at bounding box center [442, 113] width 13 height 5
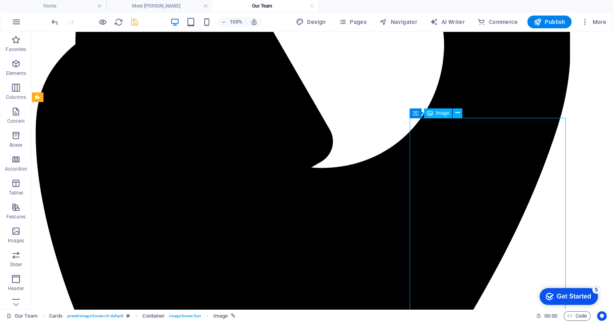
click at [438, 115] on span "Image" at bounding box center [442, 113] width 13 height 5
select select "%"
select select "5"
select select
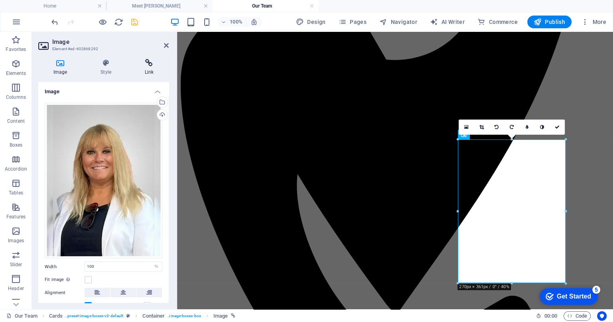
click at [147, 67] on h4 "Link" at bounding box center [149, 67] width 39 height 17
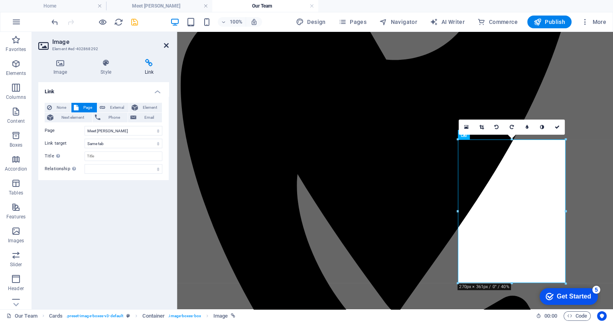
click at [165, 47] on icon at bounding box center [166, 45] width 5 height 6
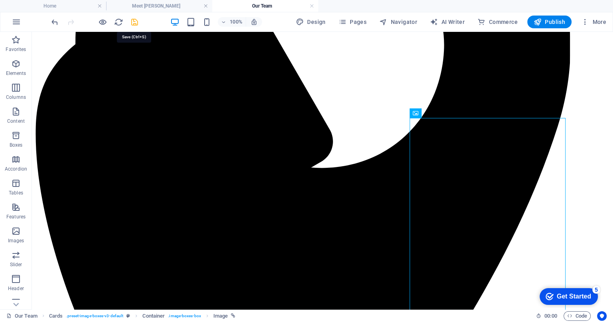
click at [134, 20] on icon "save" at bounding box center [134, 22] width 9 height 9
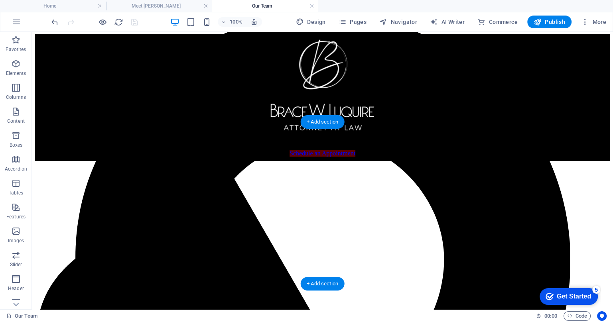
scroll to position [0, 0]
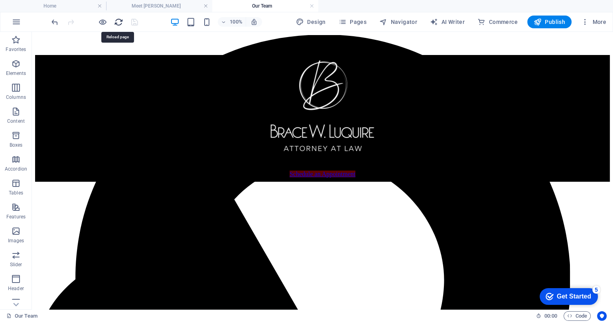
click at [117, 20] on icon "reload" at bounding box center [118, 22] width 9 height 9
click at [155, 5] on h4 "Meet [PERSON_NAME]" at bounding box center [159, 6] width 106 height 9
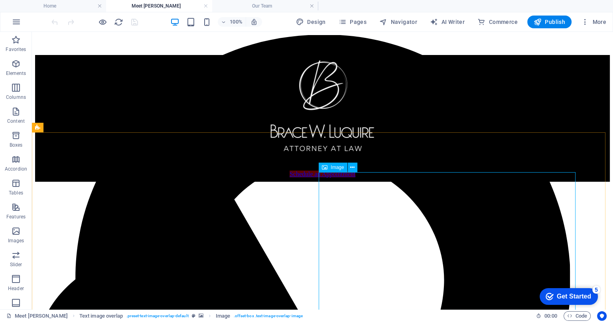
click at [336, 167] on span "Image" at bounding box center [337, 167] width 13 height 5
select select "px"
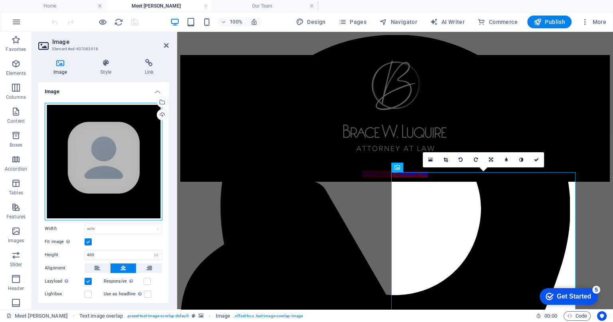
click at [127, 119] on div "Drag files here, click to choose files or select files from Files or our free s…" at bounding box center [104, 162] width 118 height 118
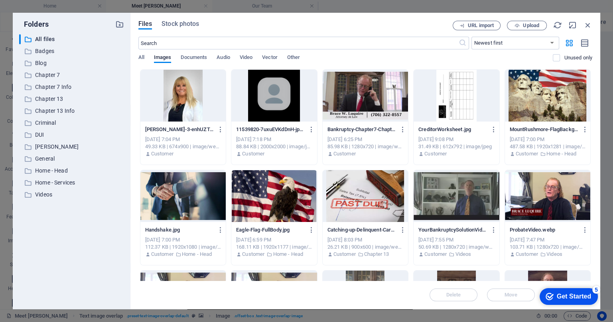
click at [192, 103] on div at bounding box center [182, 96] width 85 height 52
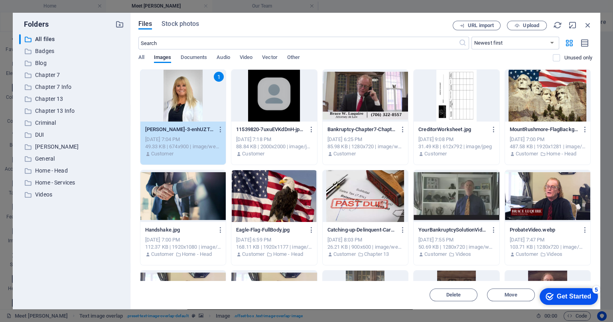
click at [189, 100] on div "1" at bounding box center [182, 96] width 85 height 52
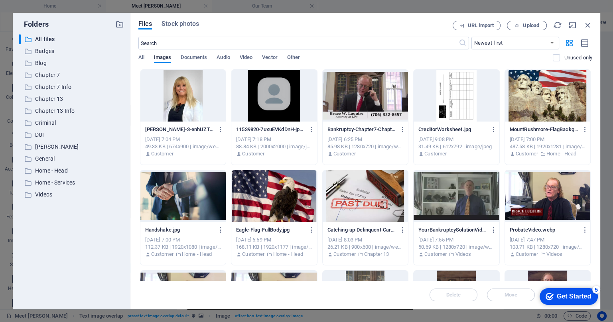
click at [189, 100] on div at bounding box center [182, 96] width 85 height 52
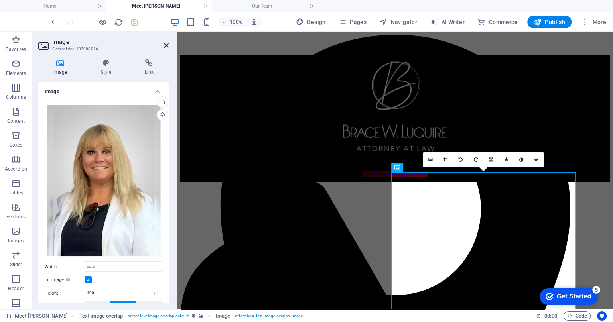
click at [166, 45] on icon at bounding box center [166, 45] width 5 height 6
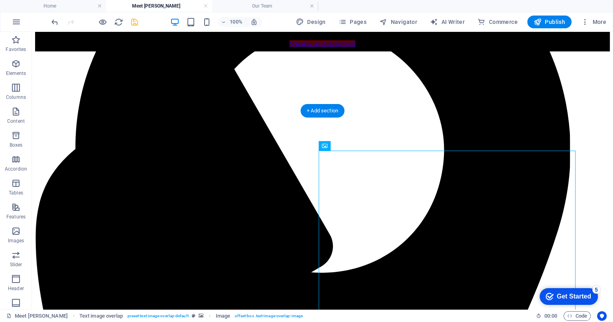
scroll to position [150, 0]
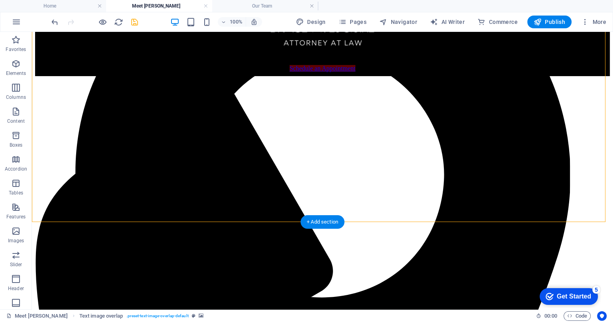
scroll to position [49, 0]
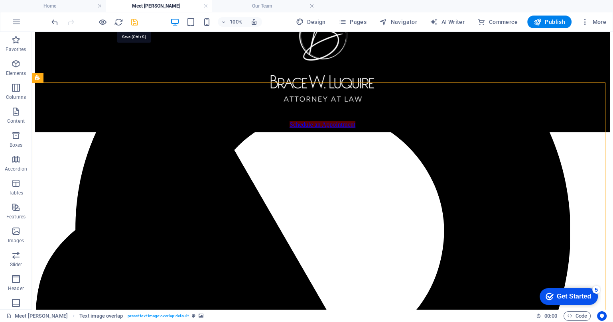
click at [136, 20] on icon "save" at bounding box center [134, 22] width 9 height 9
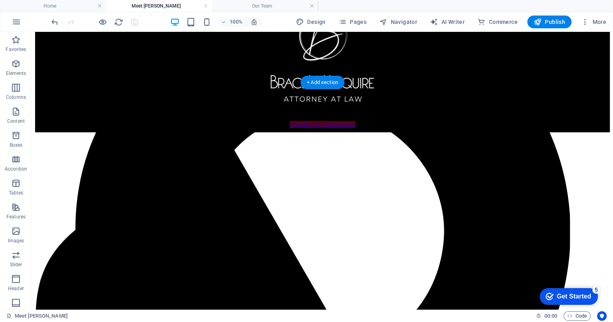
scroll to position [0, 0]
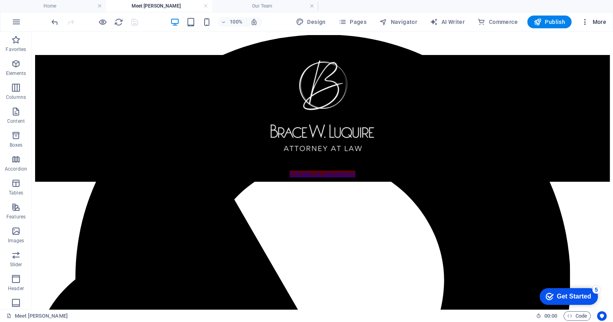
click at [597, 21] on span "More" at bounding box center [593, 22] width 25 height 8
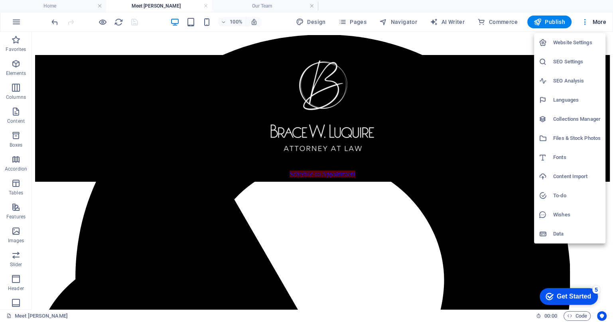
click at [363, 21] on div at bounding box center [306, 161] width 613 height 322
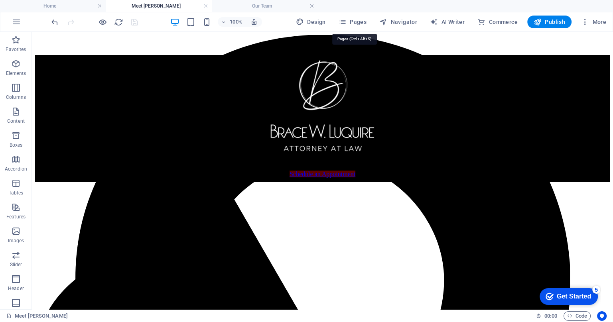
click at [363, 21] on span "Pages" at bounding box center [353, 22] width 28 height 8
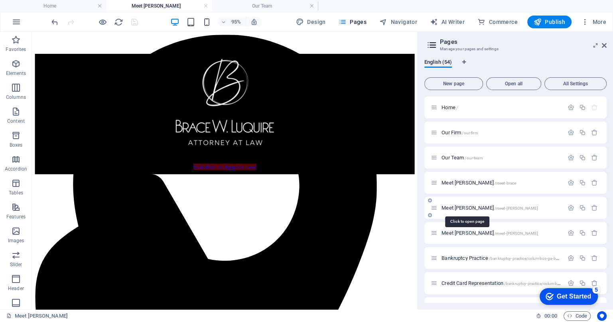
click at [495, 207] on span "/meet-[PERSON_NAME]" at bounding box center [517, 208] width 44 height 4
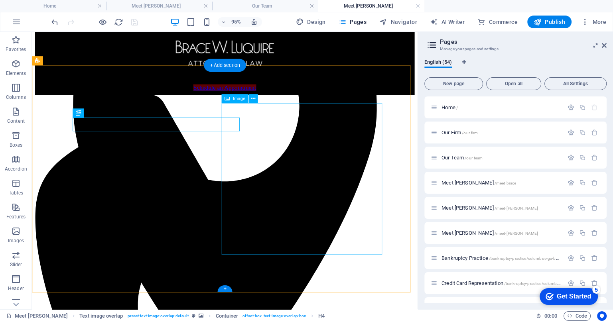
scroll to position [100, 0]
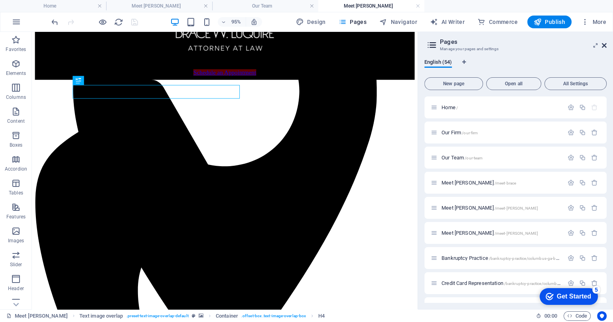
drag, startPoint x: 607, startPoint y: 47, endPoint x: 574, endPoint y: 15, distance: 45.7
click at [607, 47] on icon at bounding box center [604, 45] width 5 height 6
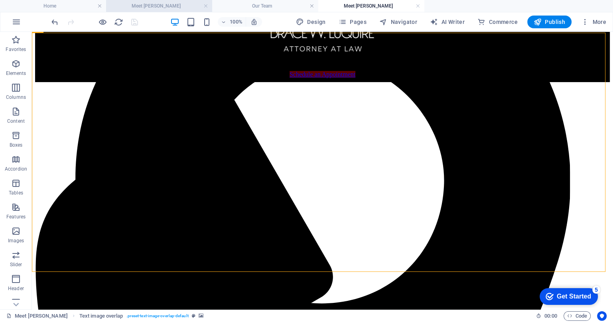
click at [165, 5] on h4 "Meet [PERSON_NAME]" at bounding box center [159, 6] width 106 height 9
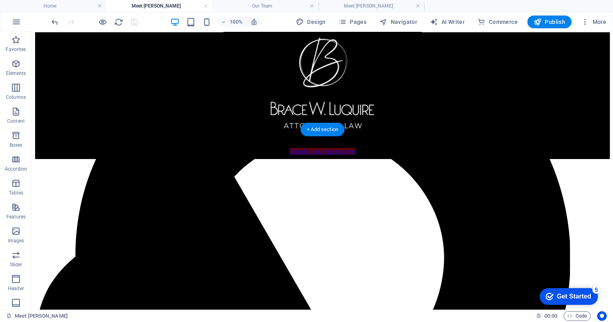
scroll to position [0, 0]
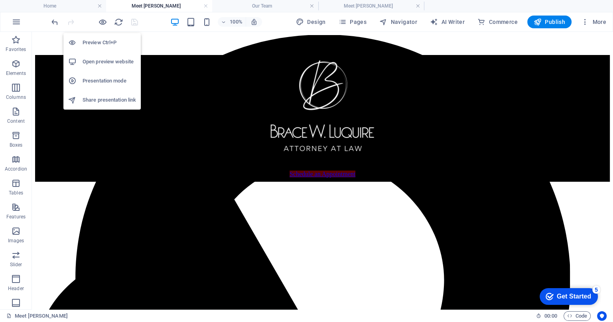
click at [88, 40] on h6 "Preview Ctrl+P" at bounding box center [109, 43] width 53 height 10
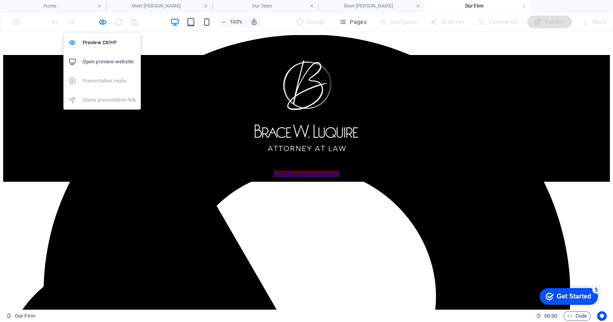
click at [94, 60] on h6 "Open preview website" at bounding box center [109, 62] width 53 height 10
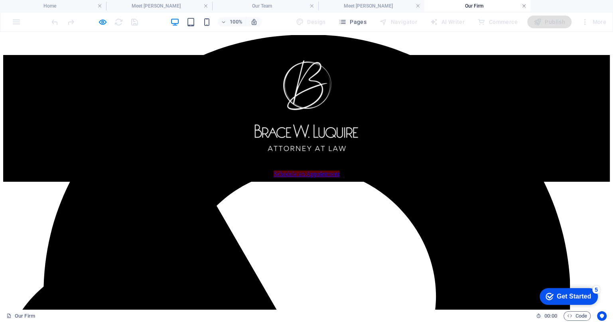
click at [524, 7] on link at bounding box center [524, 6] width 5 height 8
click at [417, 8] on link at bounding box center [418, 6] width 5 height 8
click at [312, 6] on link at bounding box center [312, 6] width 5 height 8
click at [206, 5] on link at bounding box center [206, 6] width 5 height 8
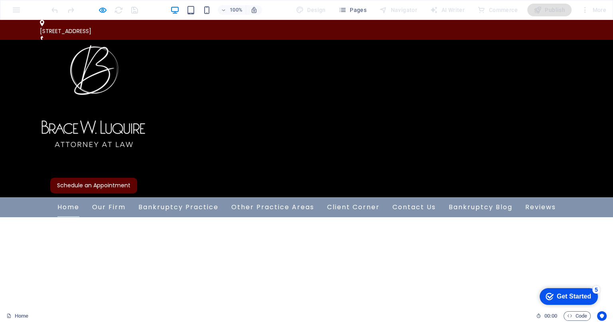
click at [26, 198] on ul "Home Our Firm Our Team Meet Brace Meet Zelma Bankruptcy Practice General Inform…" at bounding box center [306, 207] width 613 height 19
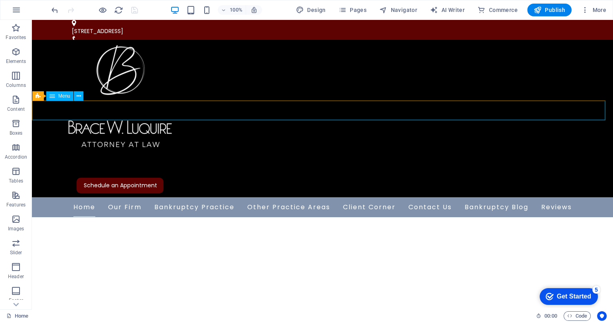
click at [0, 0] on div "Menu" at bounding box center [0, 0] width 0 height 0
select select
select select "1"
select select
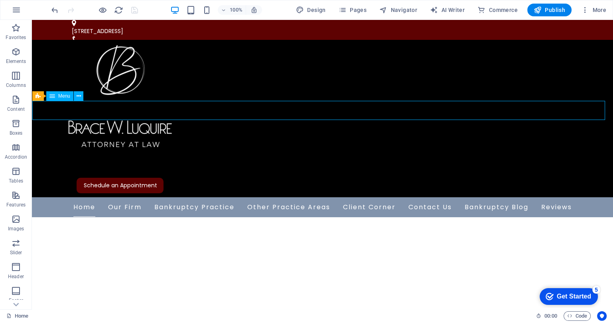
select select "2"
select select
select select "3"
select select
select select "4"
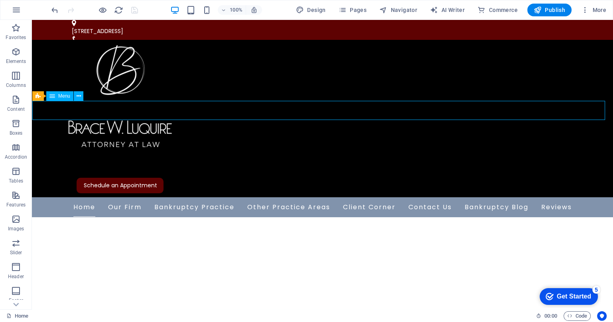
select select
select select "6"
select select
select select "7"
select select
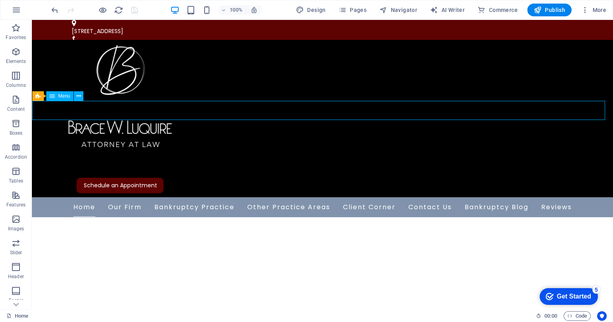
select select "8"
select select
select select "9"
select select
select select "10"
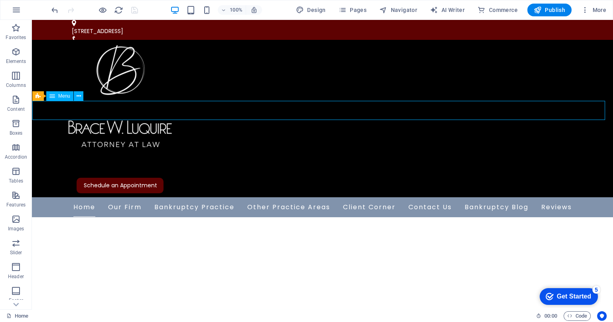
select select
select select "11"
select select
select select "12"
select select
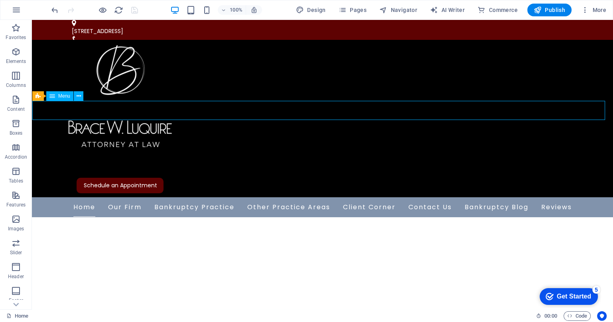
select select "13"
select select
select select "14"
select select
select select "15"
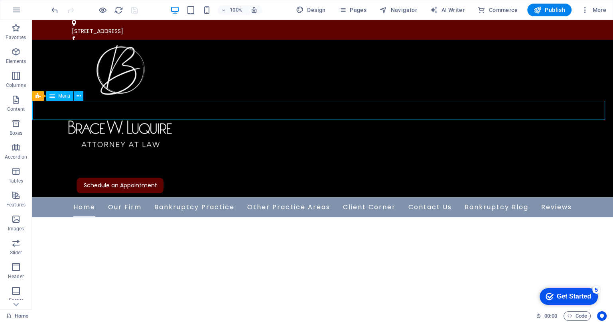
select select
select select "16"
select select
select select "17"
select select
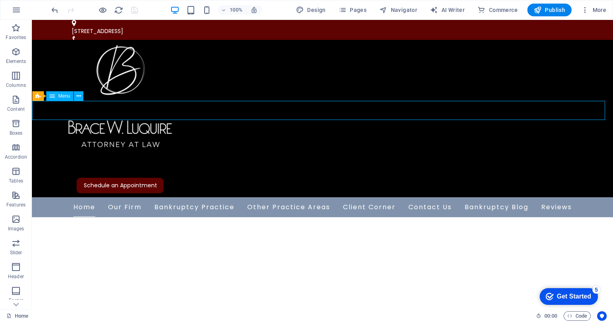
select select "18"
select select
select select "19"
select select
select select "20"
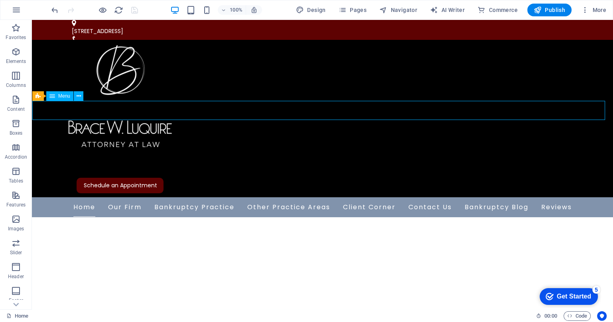
select select
select select "21"
select select
select select "22"
select select
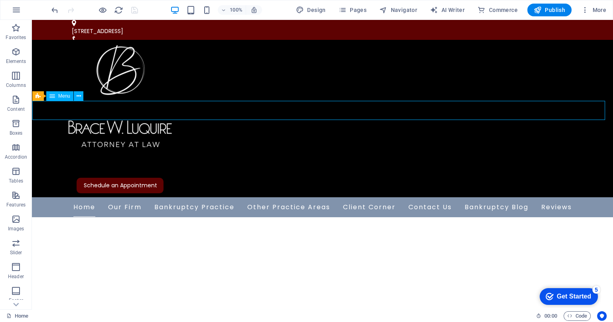
select select "23"
select select
select select "24"
select select
select select "25"
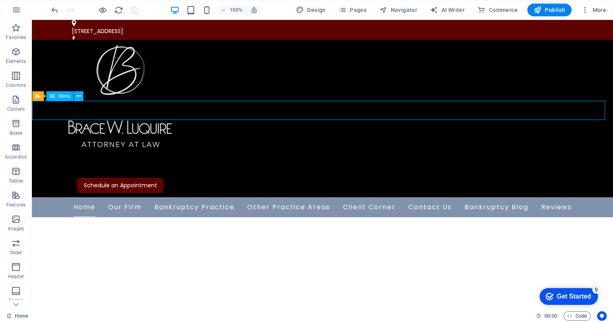
select select
select select "27"
select select
select select "28"
select select
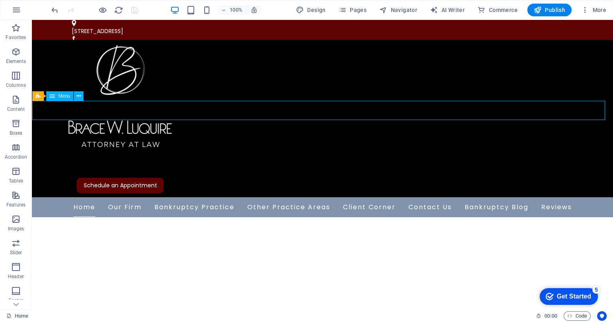
select select "29"
select select
select select "31"
select select
select select "34"
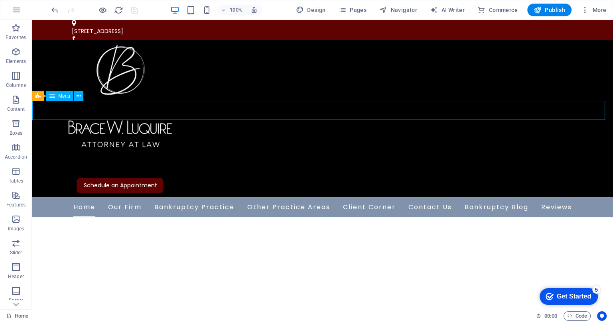
select select
select select "35"
select select
select select "36"
select select
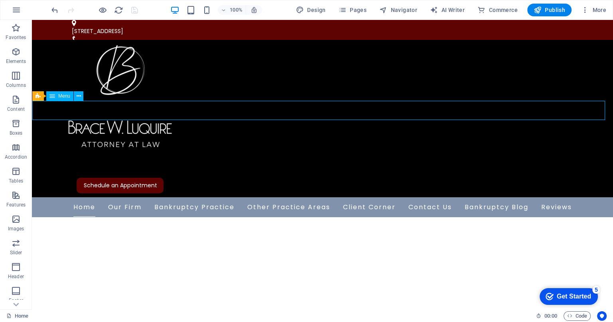
select select "37"
select select
select select "38"
select select
select select "51"
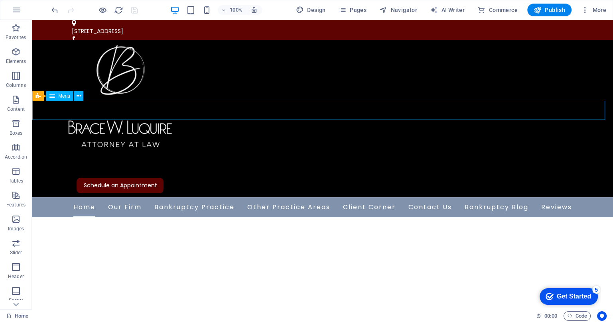
select select
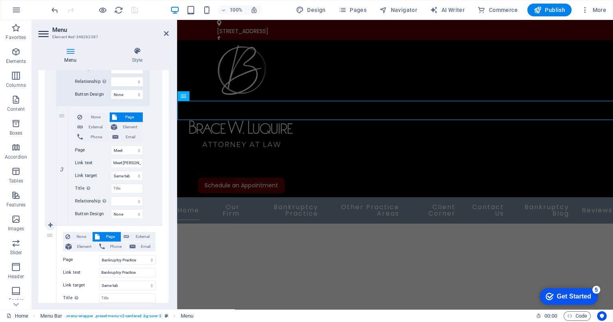
scroll to position [449, 0]
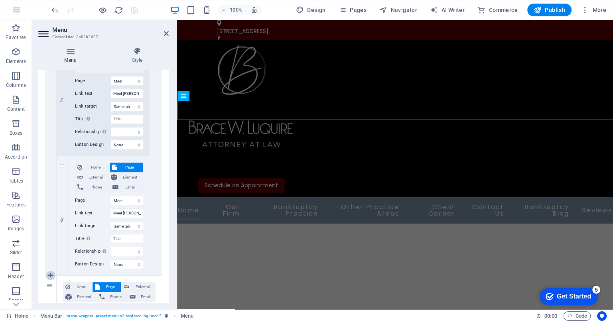
click at [51, 273] on icon at bounding box center [50, 276] width 4 height 6
select select
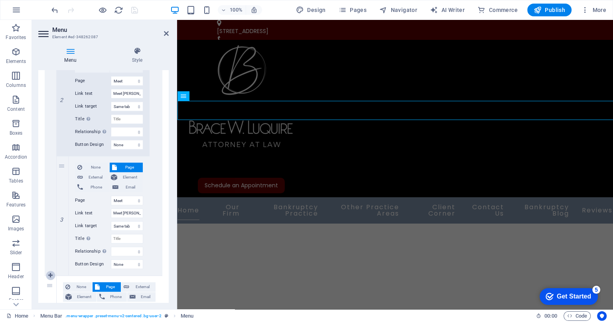
select select
select select "6"
type input "Bankruptcy Practice"
select select
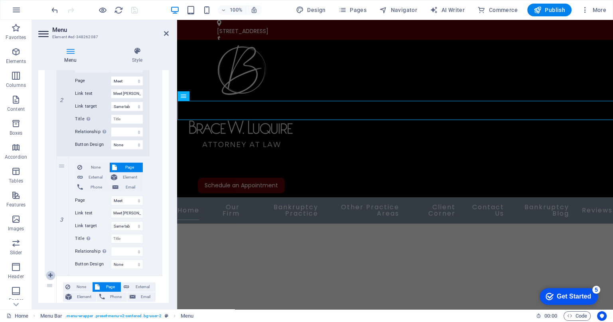
type input "General Information"
type input "Chapter 7 Bankruptcy"
type input "Chapter 13 Bankruptcy"
select select "21"
type input "Other Practice Areas"
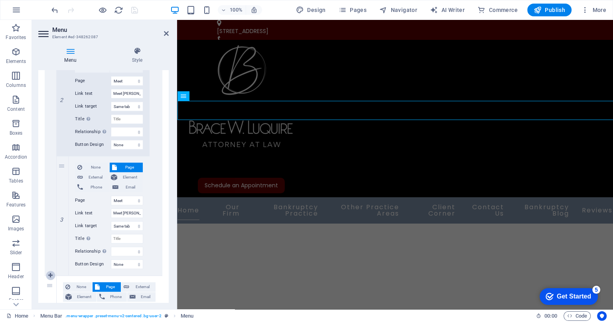
select select
select select "22"
type input "Criminal"
select select
select select "23"
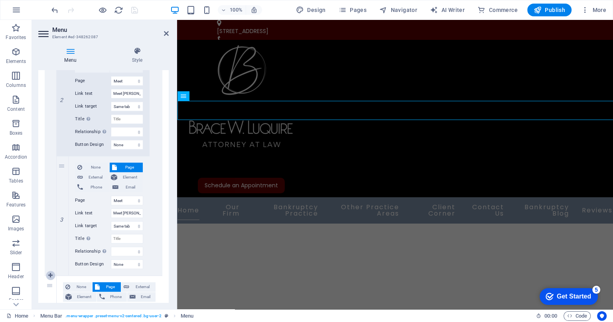
type input "DUI"
select select
select select "24"
type input "Probate"
select select
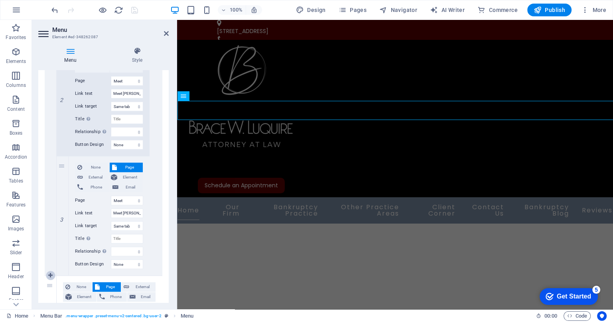
select select "25"
type input "[PERSON_NAME]"
select select
type input "Client Corner"
select select "27"
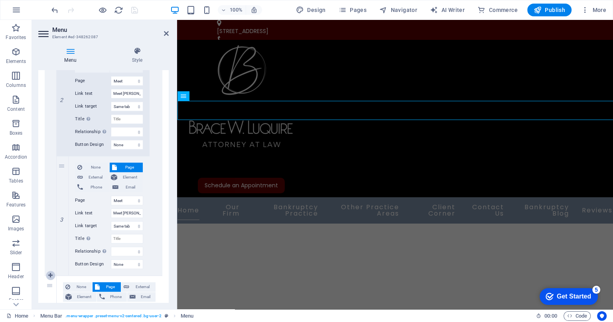
type input "Consultations"
select select
select select "28"
type input "General Information for Chapter 7 and 13 Clients"
select select
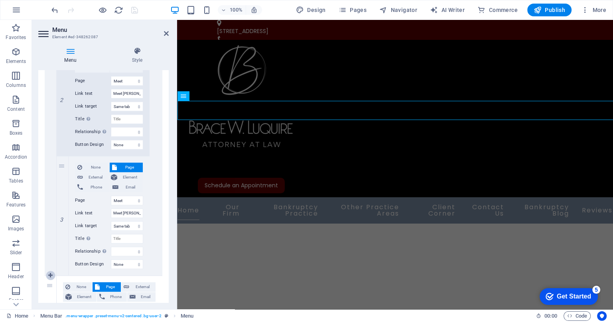
select select "29"
type input "Information for Chapter 7 Clients"
select select
select select "31"
type input "Information for Chapter 13 Clients"
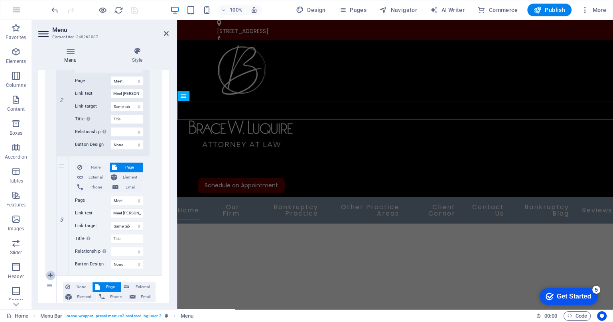
select select
type input "Contact Us"
select select "38"
type input "Bankruptcy Blog"
select select
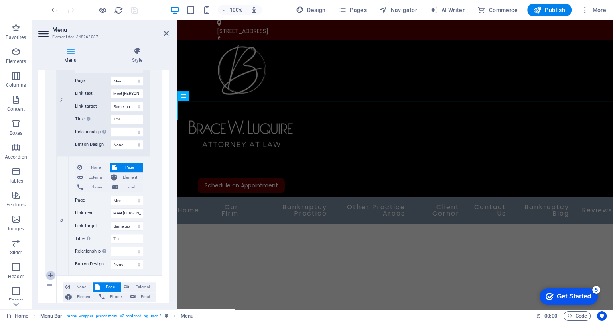
select select "51"
select select
select select "7"
select select
select select "8"
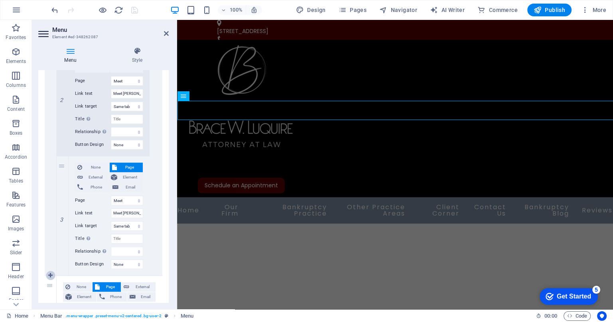
select select
select select "9"
select select
select select "10"
select select
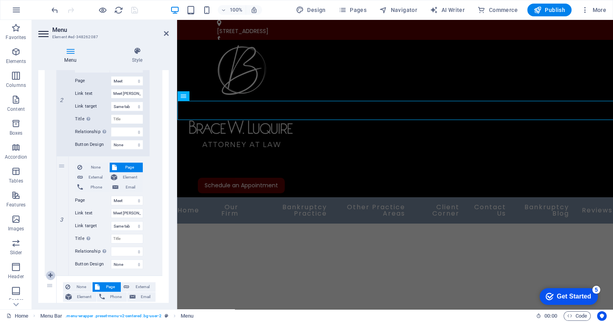
select select "11"
select select
select select "12"
select select
select select "13"
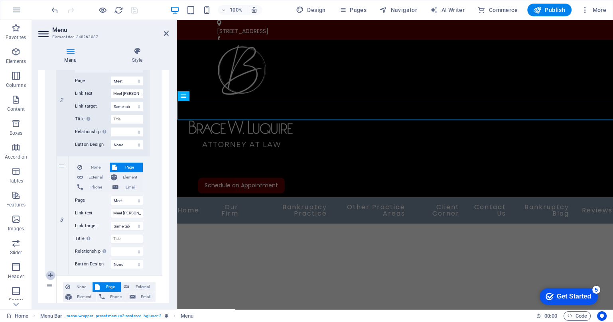
select select
select select "14"
select select
select select "15"
select select
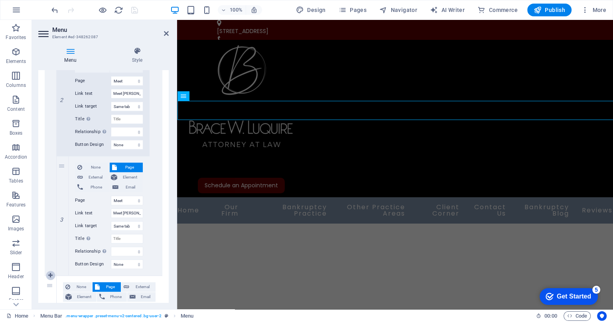
select select "16"
select select
select select "17"
select select
select select "18"
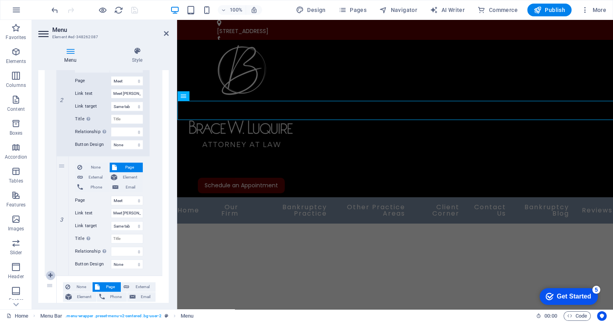
select select
select select "19"
select select
select select "20"
select select
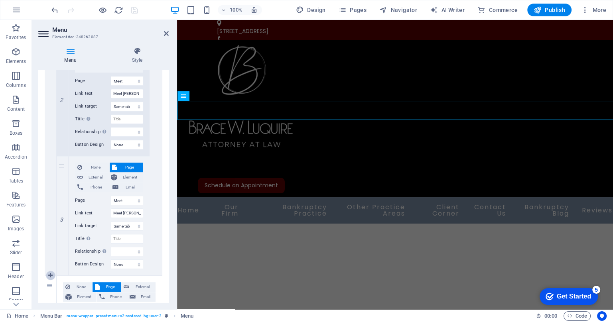
select select "34"
select select
select select "35"
select select
select select "36"
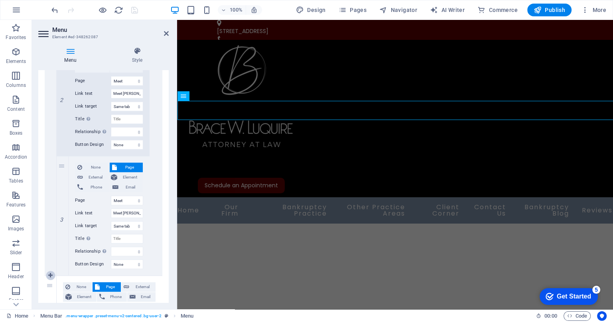
select select
select select "37"
select select
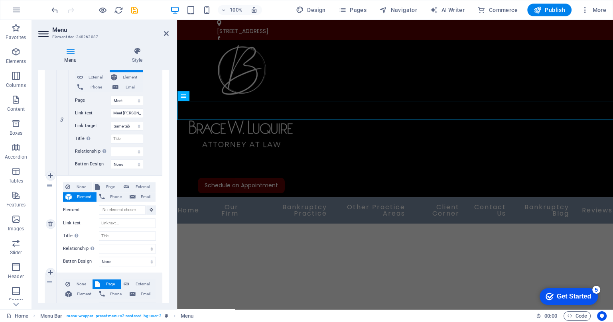
scroll to position [499, 0]
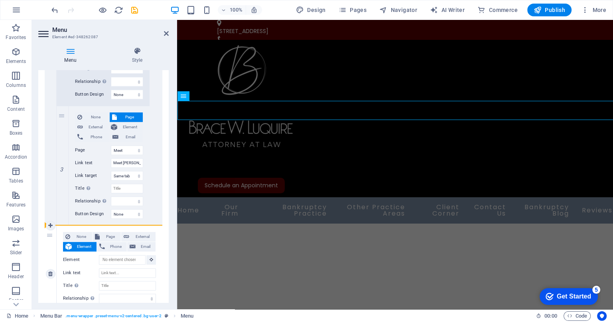
drag, startPoint x: 56, startPoint y: 228, endPoint x: 68, endPoint y: 226, distance: 12.5
click at [68, 226] on div "3 None Page External Element Phone Email Page Home Our Firm Our Team Meet Brace…" at bounding box center [104, 274] width 118 height 97
select select
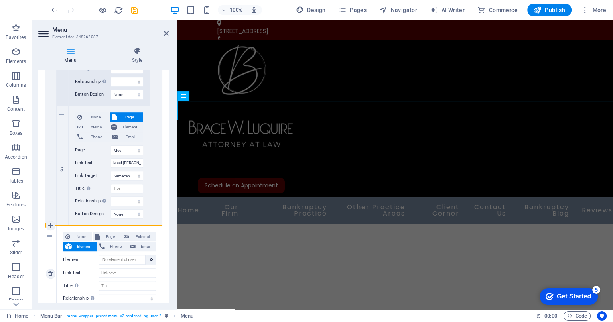
select select
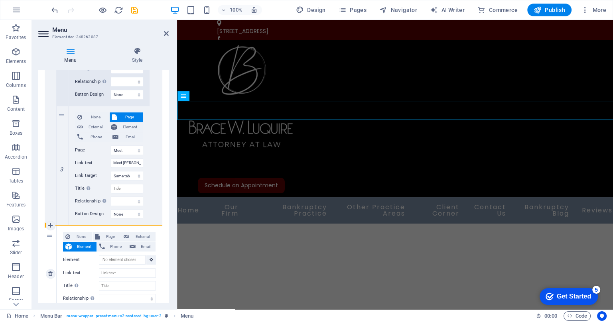
select select
click at [51, 274] on icon at bounding box center [50, 274] width 4 height 6
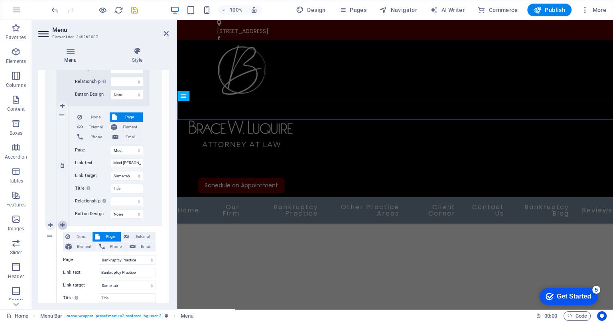
click at [62, 223] on icon at bounding box center [62, 226] width 4 height 6
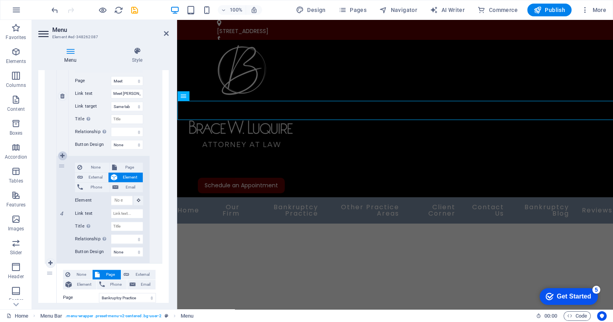
scroll to position [556, 0]
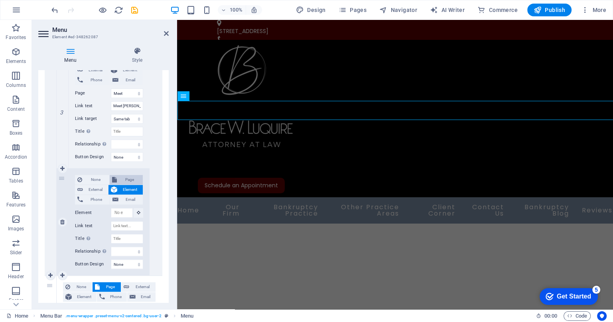
click at [125, 178] on span "Page" at bounding box center [130, 180] width 22 height 10
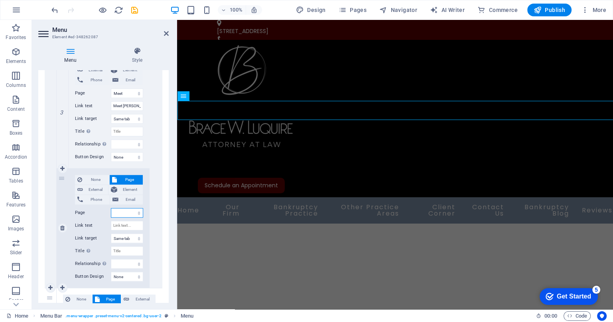
scroll to position [568, 0]
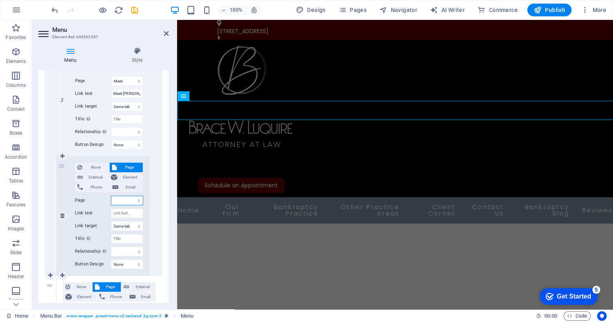
click at [137, 202] on select "Home Our Firm Our Team Meet Brace Meet Zelma Meet Susan Bankruptcy Practice Cre…" at bounding box center [127, 201] width 32 height 10
click at [111, 196] on select "Home Our Firm Our Team Meet Brace Meet Zelma Meet Susan Bankruptcy Practice Cre…" at bounding box center [127, 201] width 32 height 10
click at [132, 213] on input "Link text" at bounding box center [127, 214] width 32 height 10
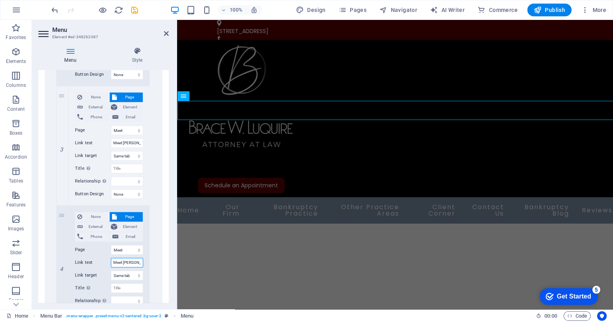
scroll to position [469, 0]
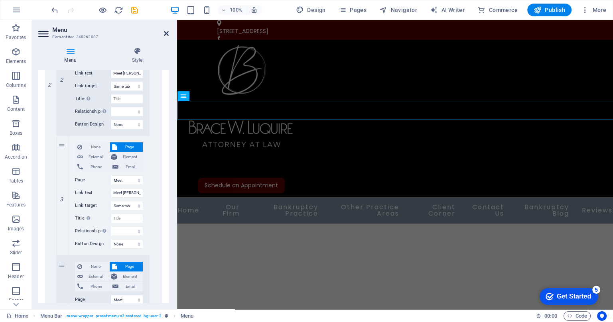
click at [166, 31] on icon at bounding box center [166, 33] width 5 height 6
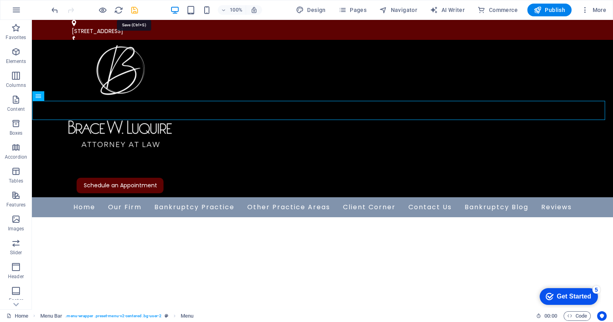
click at [136, 9] on icon "save" at bounding box center [134, 10] width 9 height 9
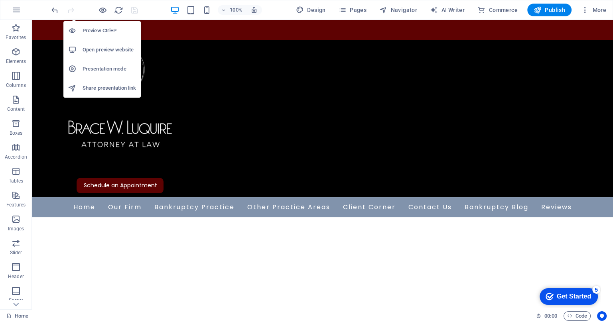
click at [102, 45] on h6 "Open preview website" at bounding box center [109, 50] width 53 height 10
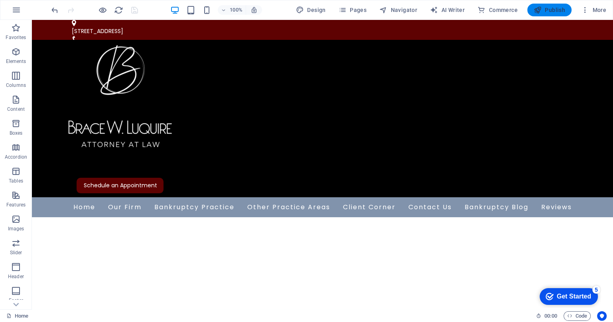
click at [555, 7] on span "Publish" at bounding box center [550, 10] width 32 height 8
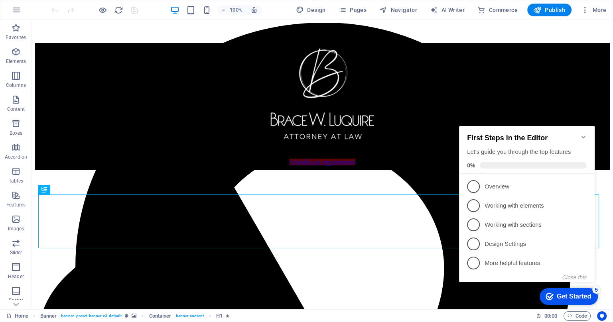
click at [583, 134] on icon "Minimize checklist" at bounding box center [584, 137] width 6 height 6
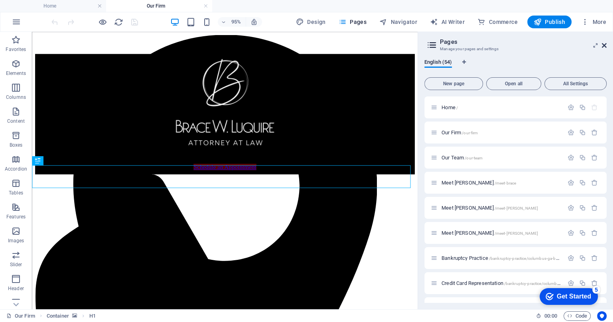
click at [0, 0] on icon at bounding box center [0, 0] width 0 height 0
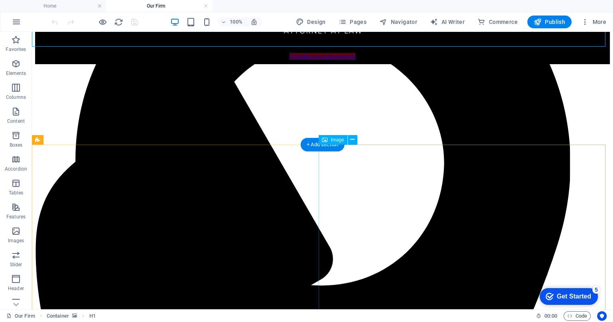
scroll to position [150, 0]
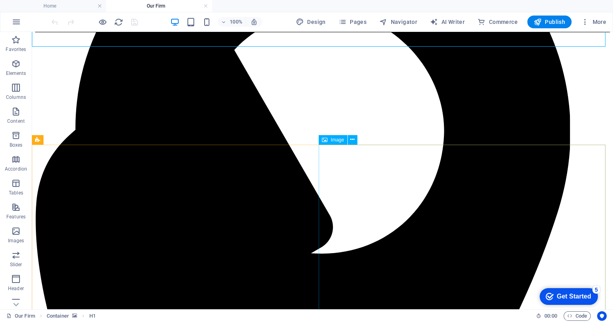
click at [341, 140] on span "Image" at bounding box center [337, 140] width 13 height 5
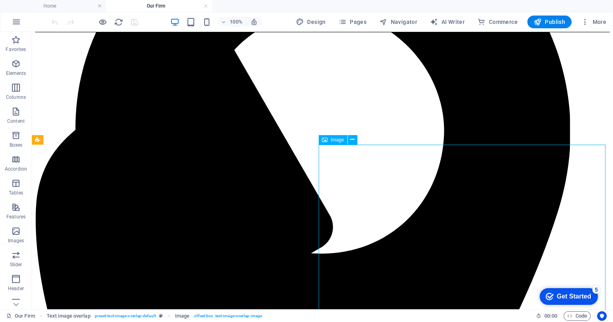
click at [341, 140] on span "Image" at bounding box center [337, 140] width 13 height 5
select select "%"
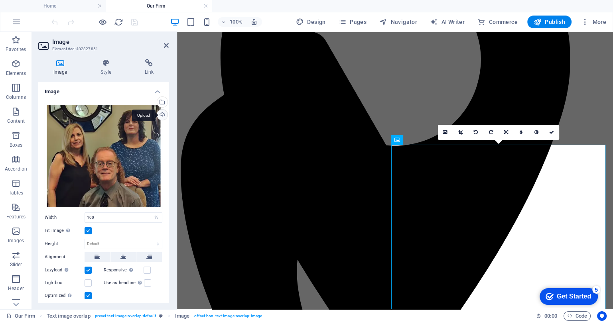
click at [160, 116] on div "Upload" at bounding box center [162, 116] width 12 height 12
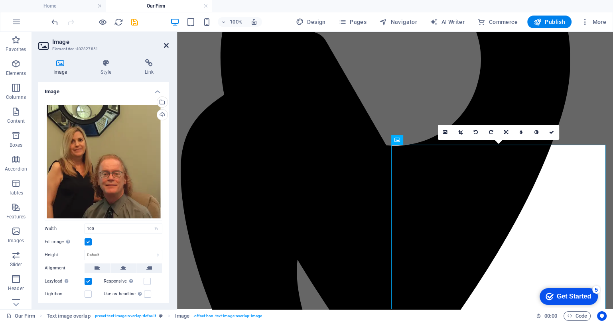
click at [167, 43] on icon at bounding box center [166, 45] width 5 height 6
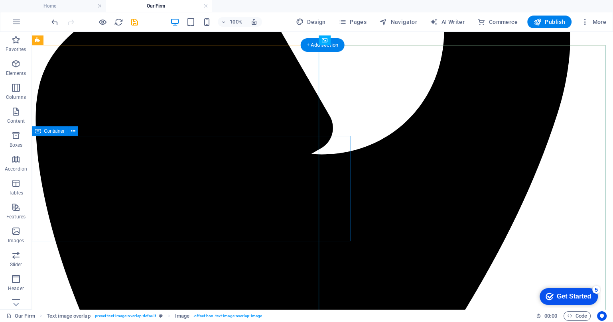
scroll to position [200, 0]
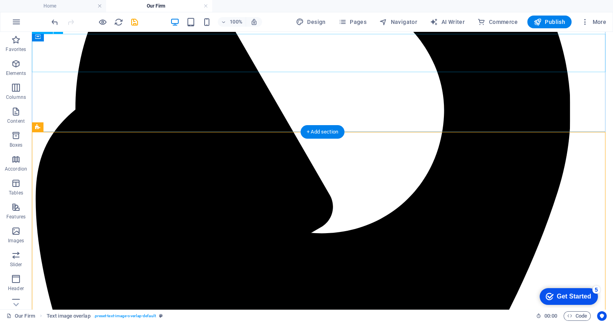
scroll to position [150, 0]
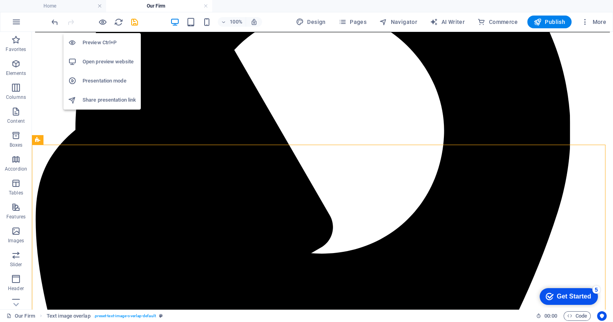
click at [98, 39] on h6 "Preview Ctrl+P" at bounding box center [109, 43] width 53 height 10
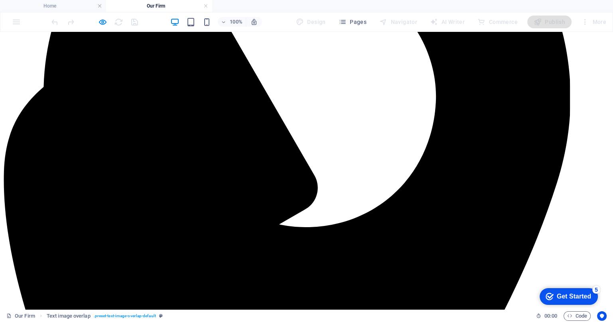
scroll to position [200, 0]
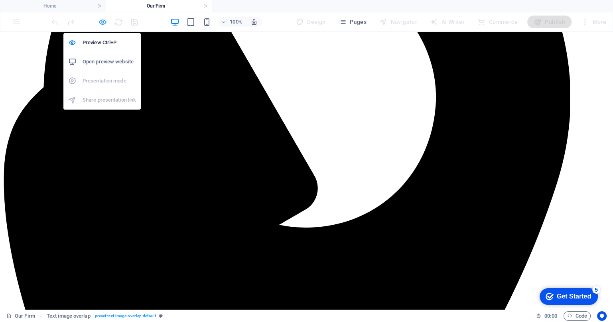
click at [102, 22] on icon "button" at bounding box center [102, 22] width 9 height 9
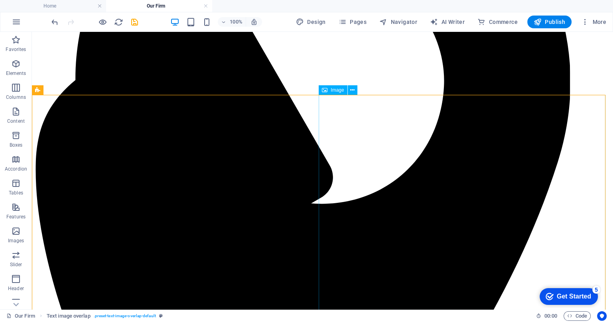
click at [344, 91] on span "Image" at bounding box center [337, 90] width 13 height 5
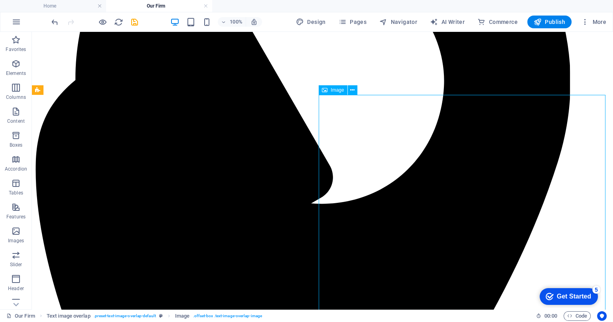
click at [344, 91] on span "Image" at bounding box center [337, 90] width 13 height 5
select select "%"
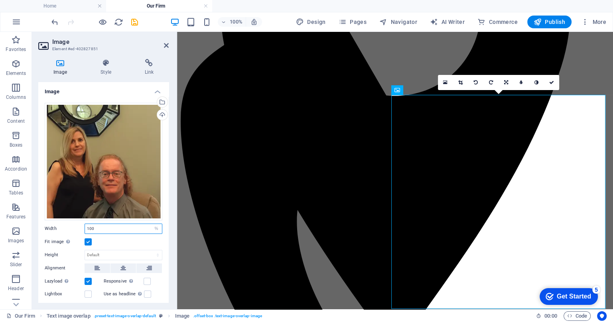
click at [100, 224] on input "100" at bounding box center [123, 229] width 77 height 10
type input "1"
type input "80"
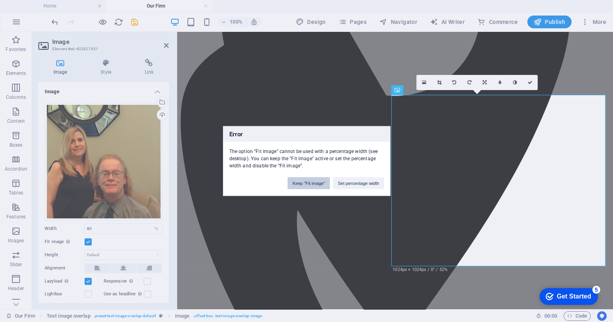
click at [295, 185] on button "Keep "Fit image"" at bounding box center [309, 184] width 42 height 12
select select "DISABLED_OPTION_VALUE"
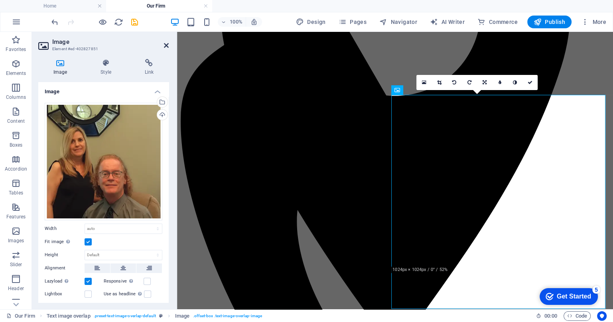
click at [168, 46] on icon at bounding box center [166, 45] width 5 height 6
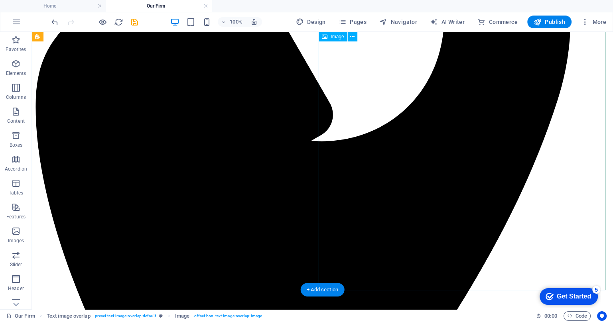
scroll to position [249, 0]
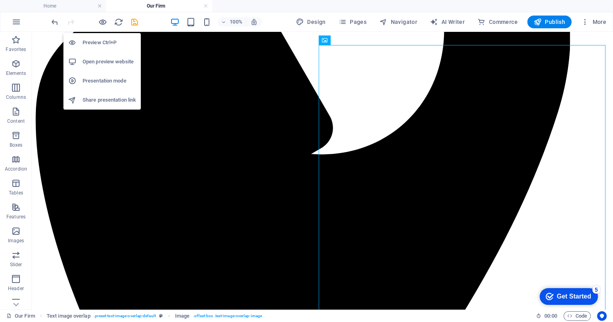
click at [96, 60] on h6 "Open preview website" at bounding box center [109, 62] width 53 height 10
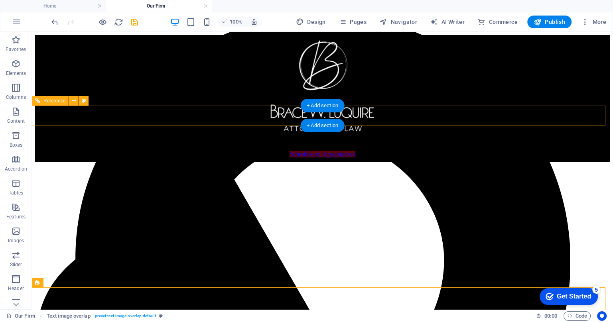
scroll to position [0, 0]
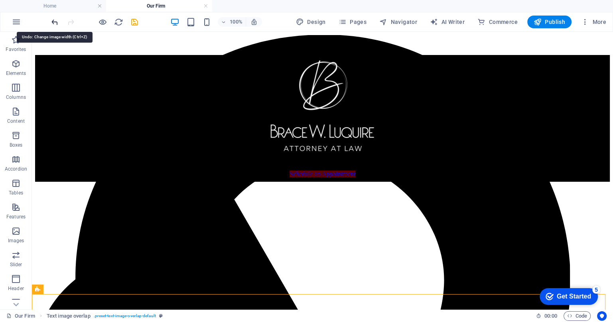
click at [51, 20] on icon "undo" at bounding box center [54, 22] width 9 height 9
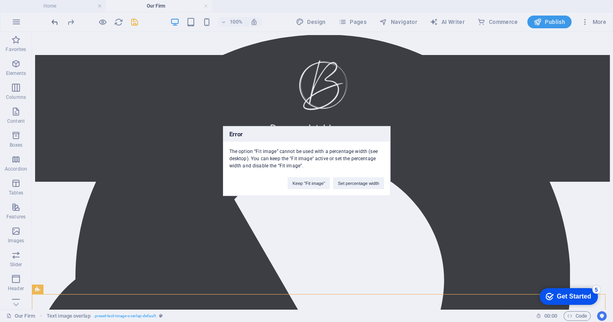
click at [51, 20] on div "Error The option “Fit image” cannot be used with a percentage width (see deskto…" at bounding box center [306, 161] width 613 height 322
click at [56, 20] on div "Error The option “Fit image” cannot be used with a percentage width (see deskto…" at bounding box center [306, 161] width 613 height 322
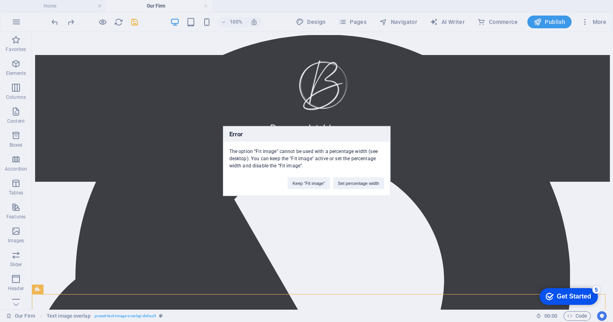
click at [56, 20] on div "Error The option “Fit image” cannot be used with a percentage width (see deskto…" at bounding box center [306, 161] width 613 height 322
click at [204, 6] on div "Error The option “Fit image” cannot be used with a percentage width (see deskto…" at bounding box center [306, 161] width 613 height 322
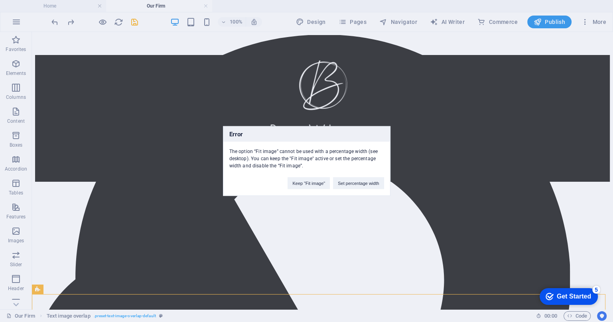
click at [51, 20] on div "Error The option “Fit image” cannot be used with a percentage width (see deskto…" at bounding box center [306, 161] width 613 height 322
click at [315, 186] on button "Keep "Fit image"" at bounding box center [309, 184] width 42 height 12
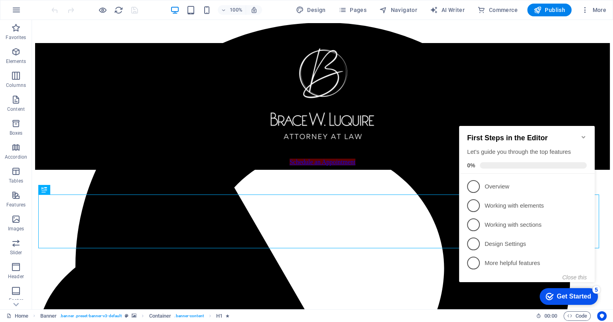
click at [584, 136] on icon "Minimize checklist" at bounding box center [584, 137] width 4 height 2
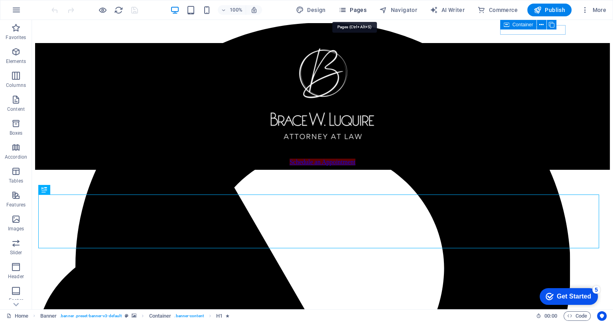
click at [0, 0] on span "Pages" at bounding box center [0, 0] width 0 height 0
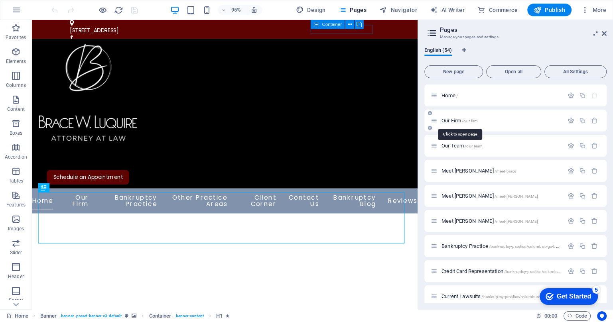
click at [472, 122] on span "/our-firm" at bounding box center [470, 121] width 16 height 4
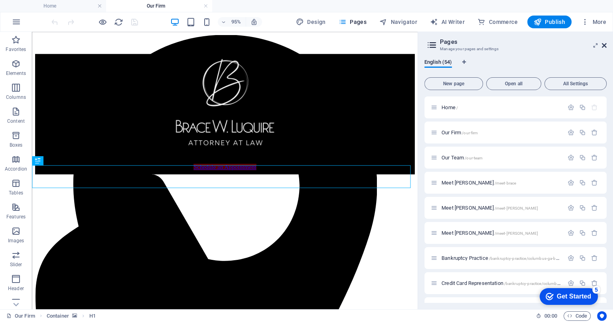
drag, startPoint x: 605, startPoint y: 44, endPoint x: 496, endPoint y: 77, distance: 114.2
click at [0, 0] on icon at bounding box center [0, 0] width 0 height 0
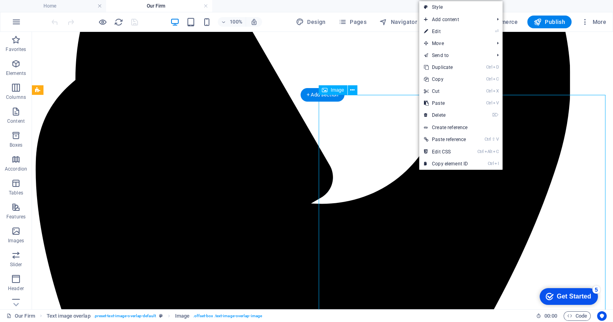
scroll to position [249, 0]
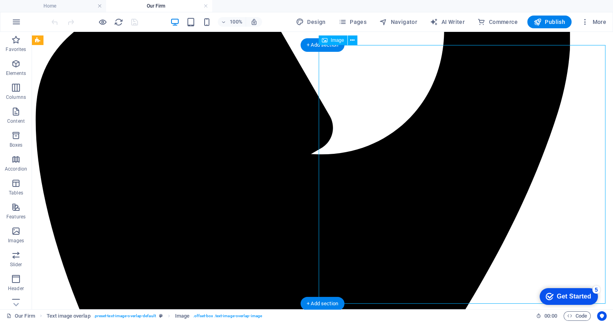
select select "%"
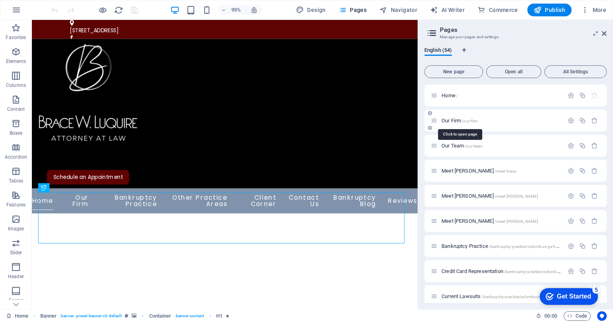
click at [0, 0] on span "/our-firm" at bounding box center [0, 0] width 0 height 0
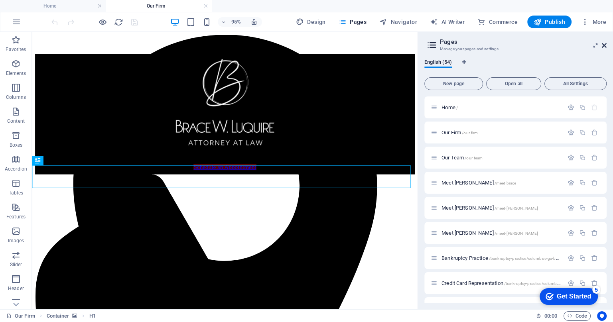
click at [0, 0] on icon at bounding box center [0, 0] width 0 height 0
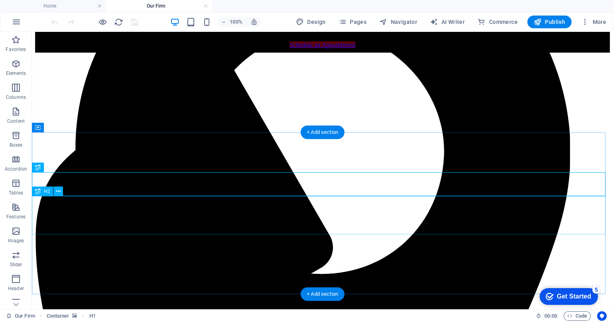
scroll to position [150, 0]
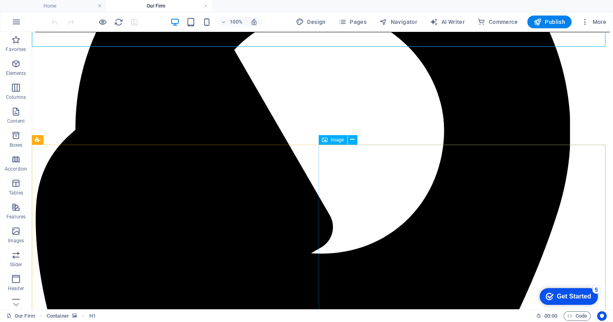
click at [338, 138] on span "Image" at bounding box center [337, 140] width 13 height 5
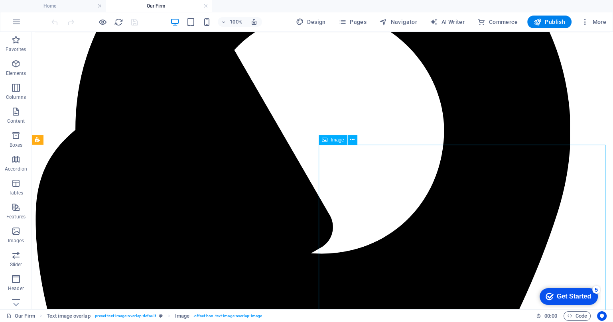
drag, startPoint x: 338, startPoint y: 138, endPoint x: 161, endPoint y: 106, distance: 180.1
click at [338, 138] on span "Image" at bounding box center [337, 140] width 13 height 5
select select "%"
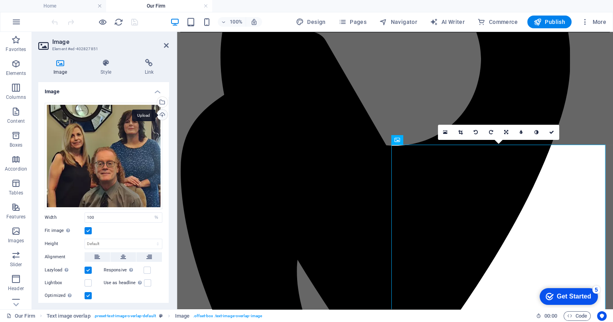
click at [160, 115] on div "Upload" at bounding box center [162, 116] width 12 height 12
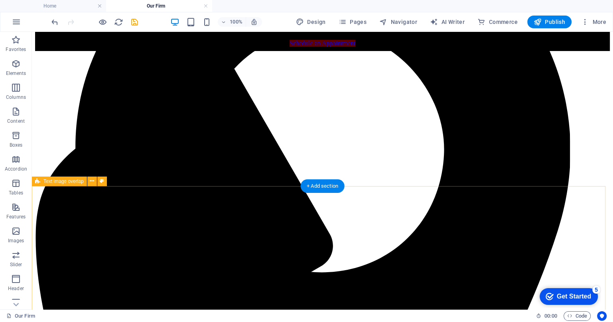
scroll to position [150, 0]
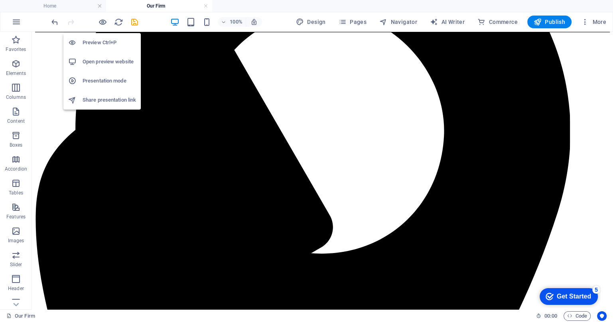
click at [93, 60] on h6 "Open preview website" at bounding box center [109, 62] width 53 height 10
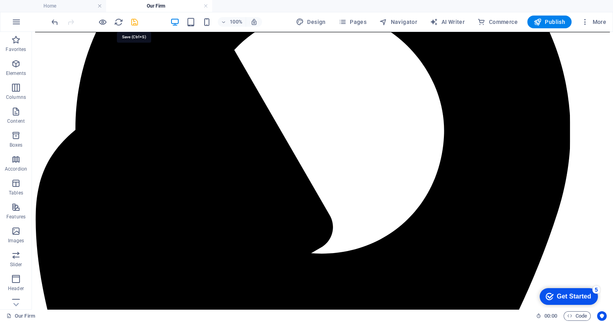
click at [134, 18] on icon "save" at bounding box center [134, 22] width 9 height 9
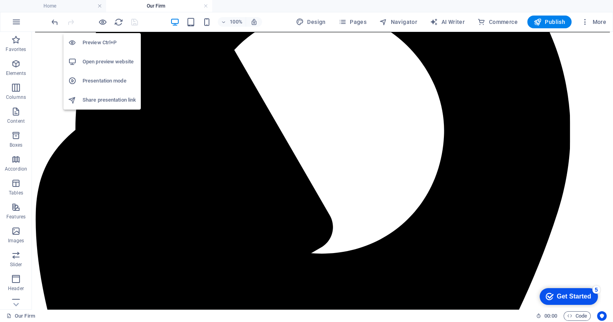
click at [94, 62] on h6 "Open preview website" at bounding box center [109, 62] width 53 height 10
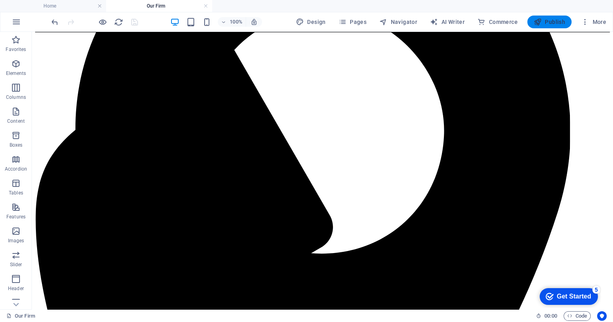
click at [552, 23] on span "Publish" at bounding box center [550, 22] width 32 height 8
